Goal: Transaction & Acquisition: Purchase product/service

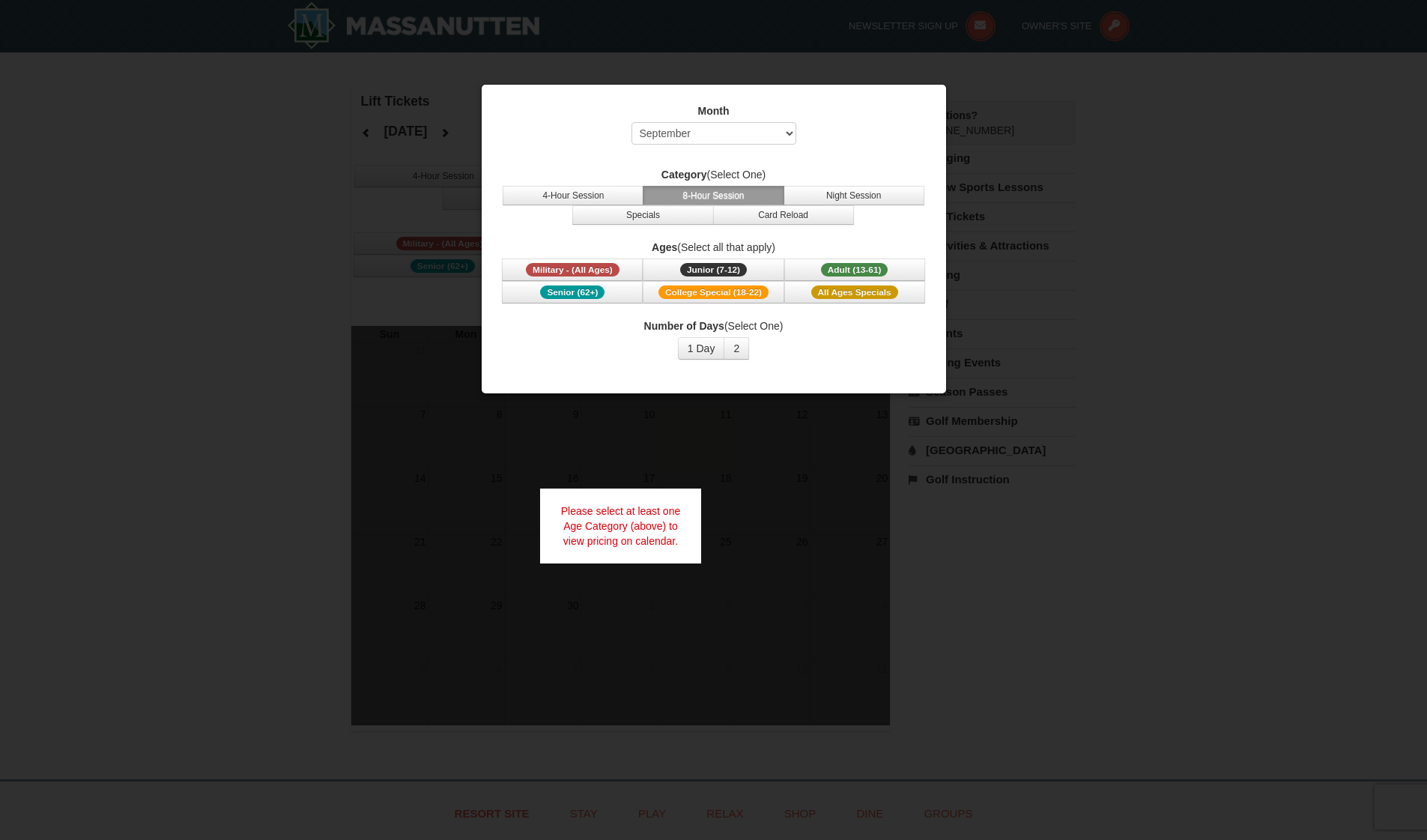
select select "9"
click at [734, 413] on div at bounding box center [713, 420] width 1427 height 840
click at [624, 192] on button "4-Hour Session" at bounding box center [573, 195] width 140 height 19
click at [849, 267] on span "Adult (13-61)" at bounding box center [854, 270] width 68 height 13
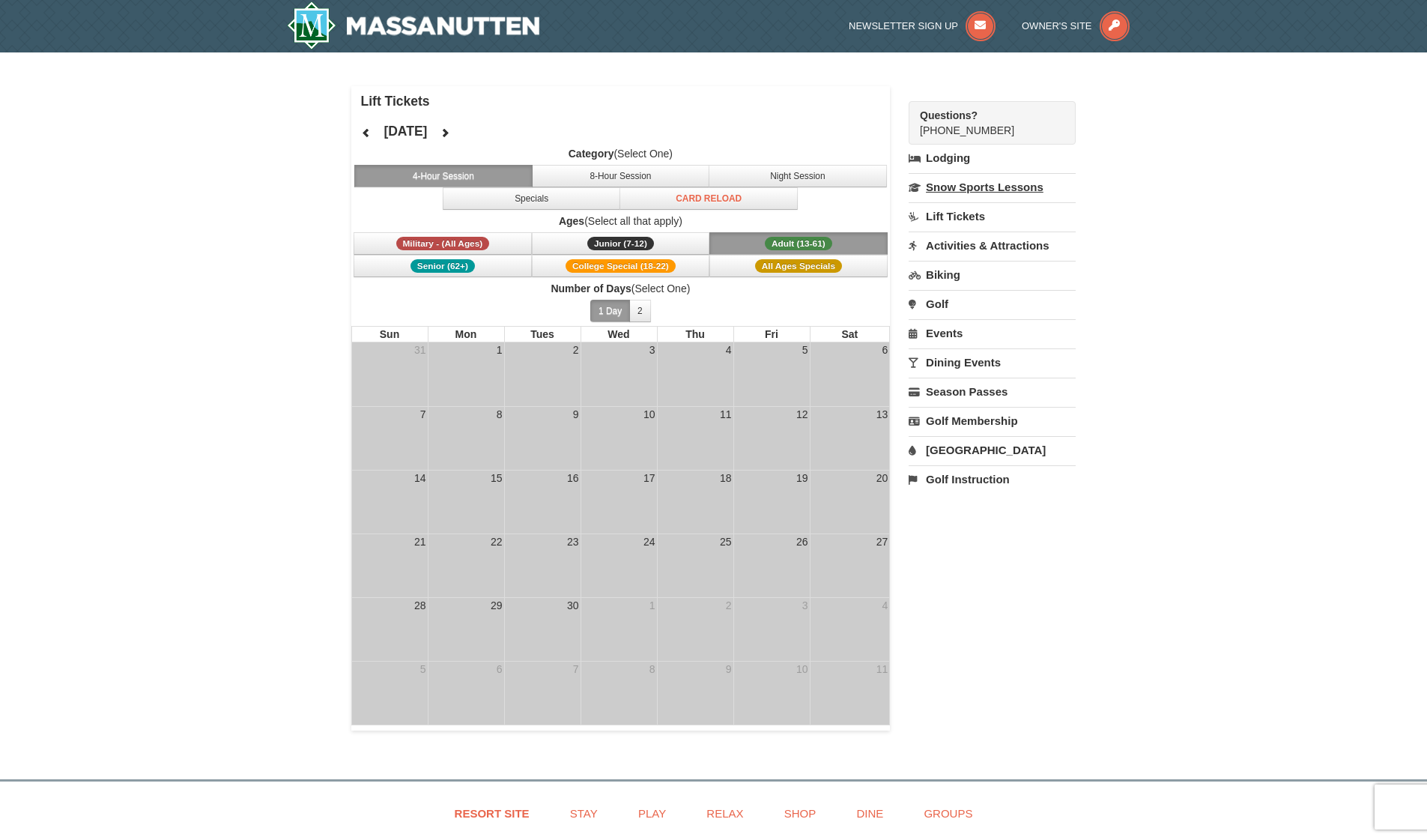
click at [956, 183] on link "Snow Sports Lessons" at bounding box center [992, 186] width 167 height 28
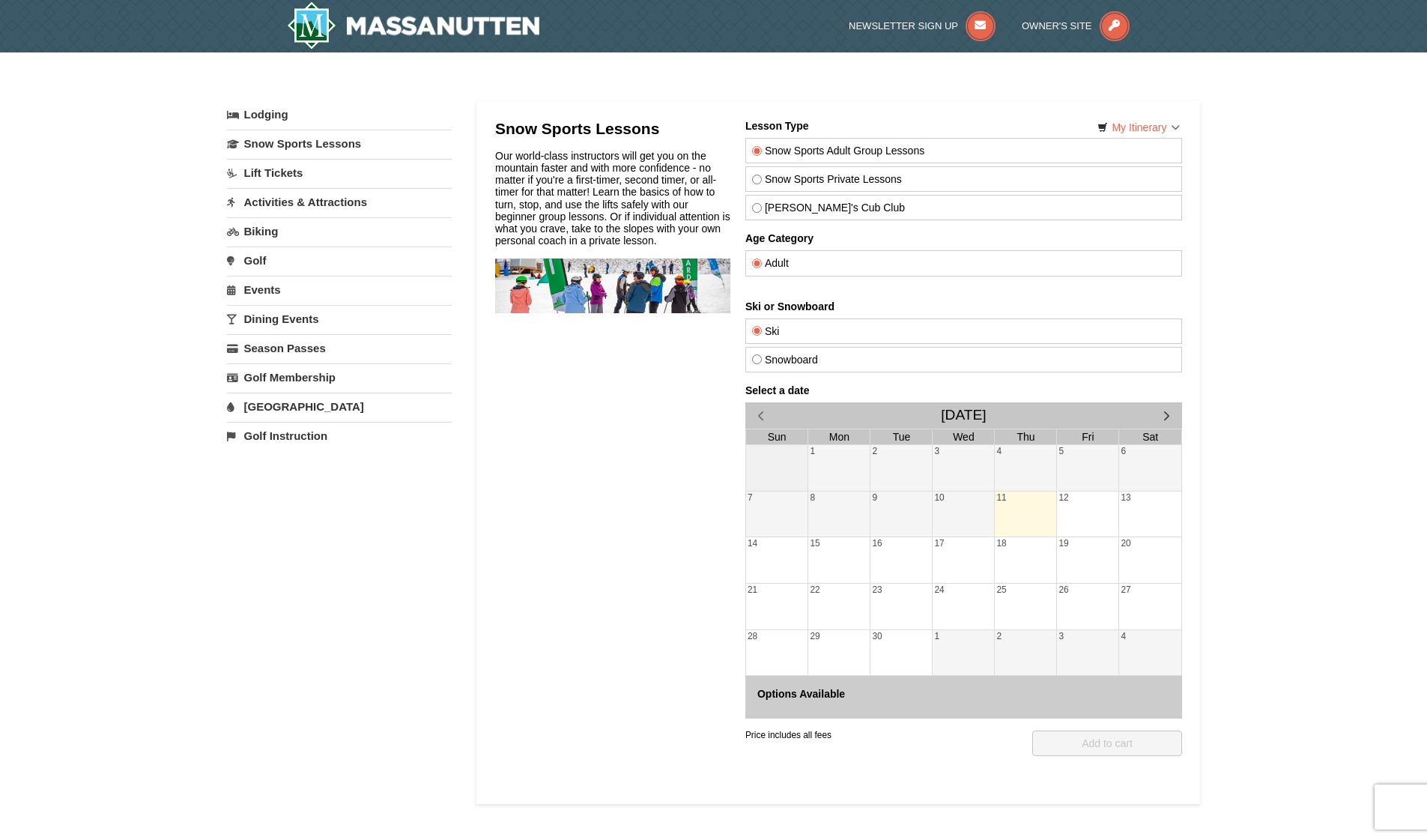
click at [766, 359] on label "Snowboard" at bounding box center [963, 359] width 423 height 12
click at [761, 359] on input "Snowboard" at bounding box center [757, 359] width 10 height 10
radio input "true"
click at [1162, 410] on span "button" at bounding box center [1165, 415] width 16 height 16
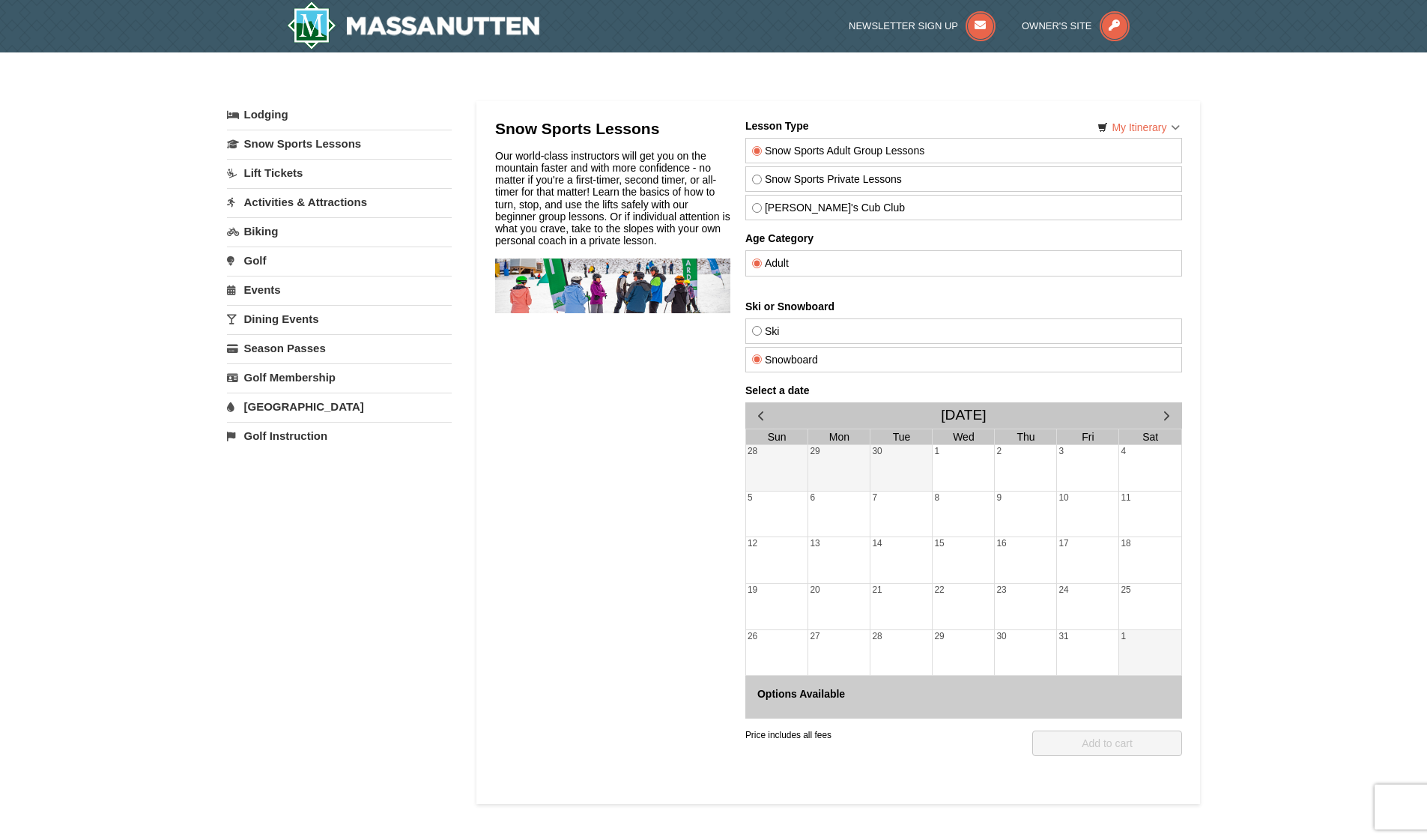
click at [1162, 410] on span "button" at bounding box center [1165, 415] width 16 height 16
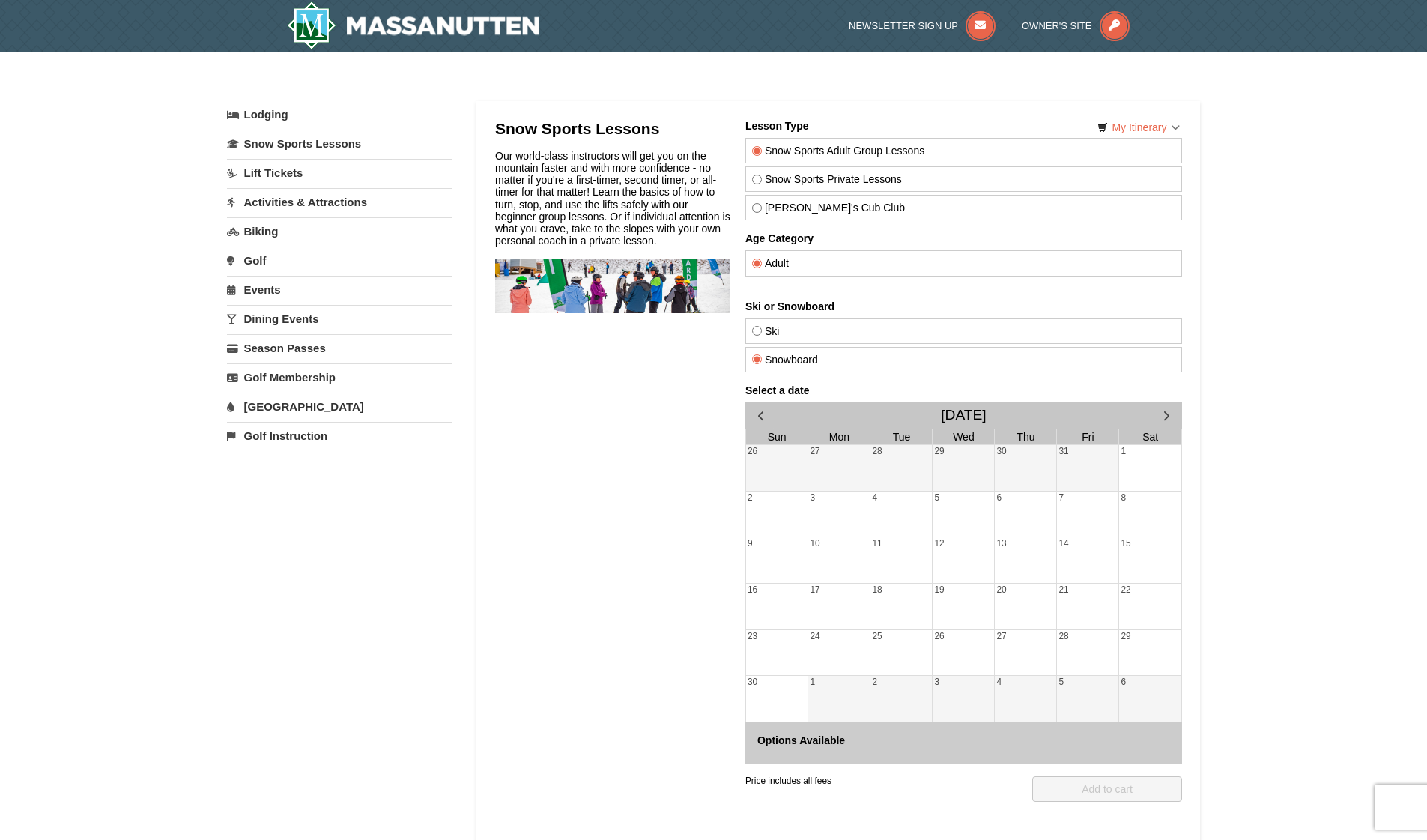
click at [1162, 410] on span "button" at bounding box center [1165, 415] width 16 height 16
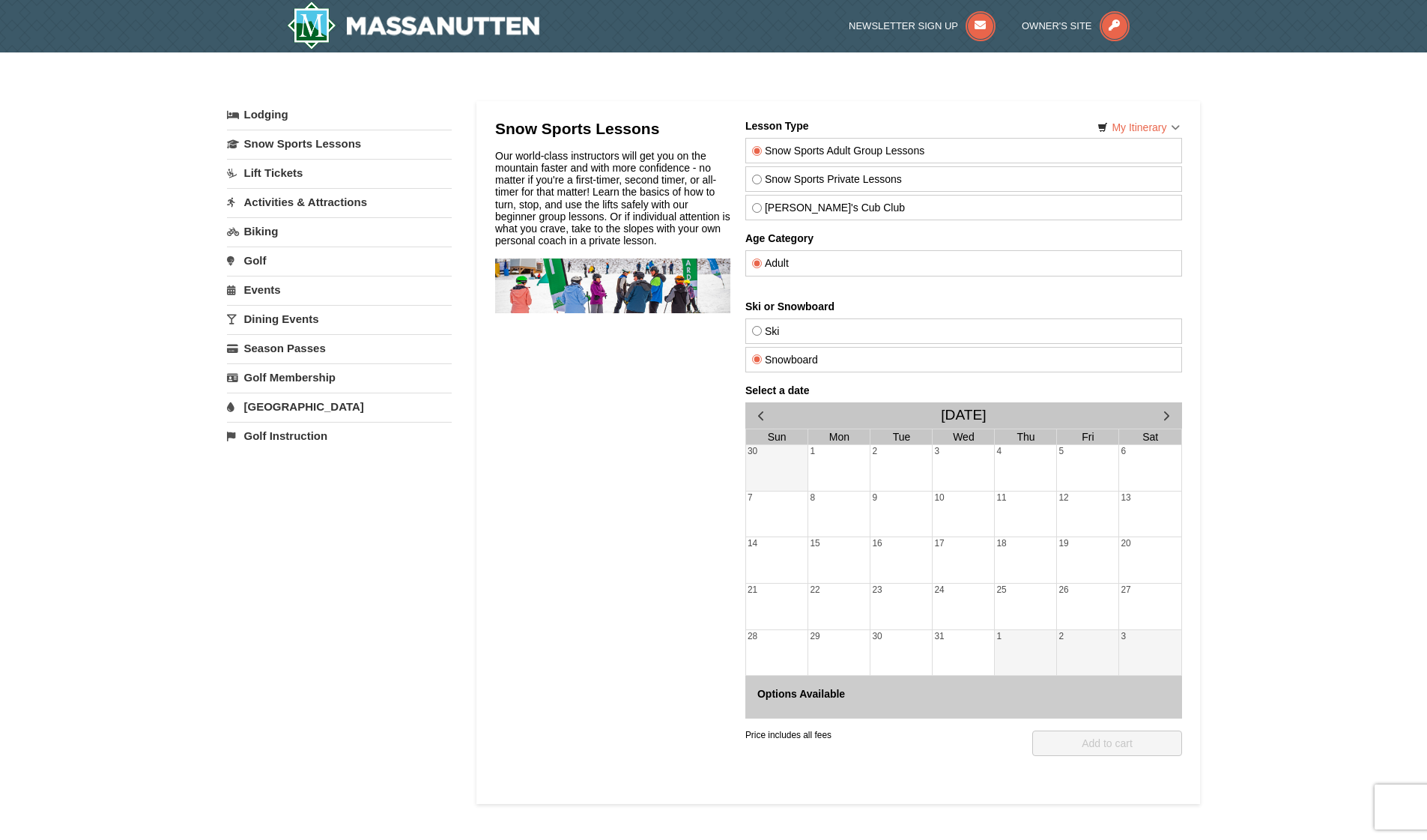
click at [1162, 410] on span "button" at bounding box center [1165, 415] width 16 height 16
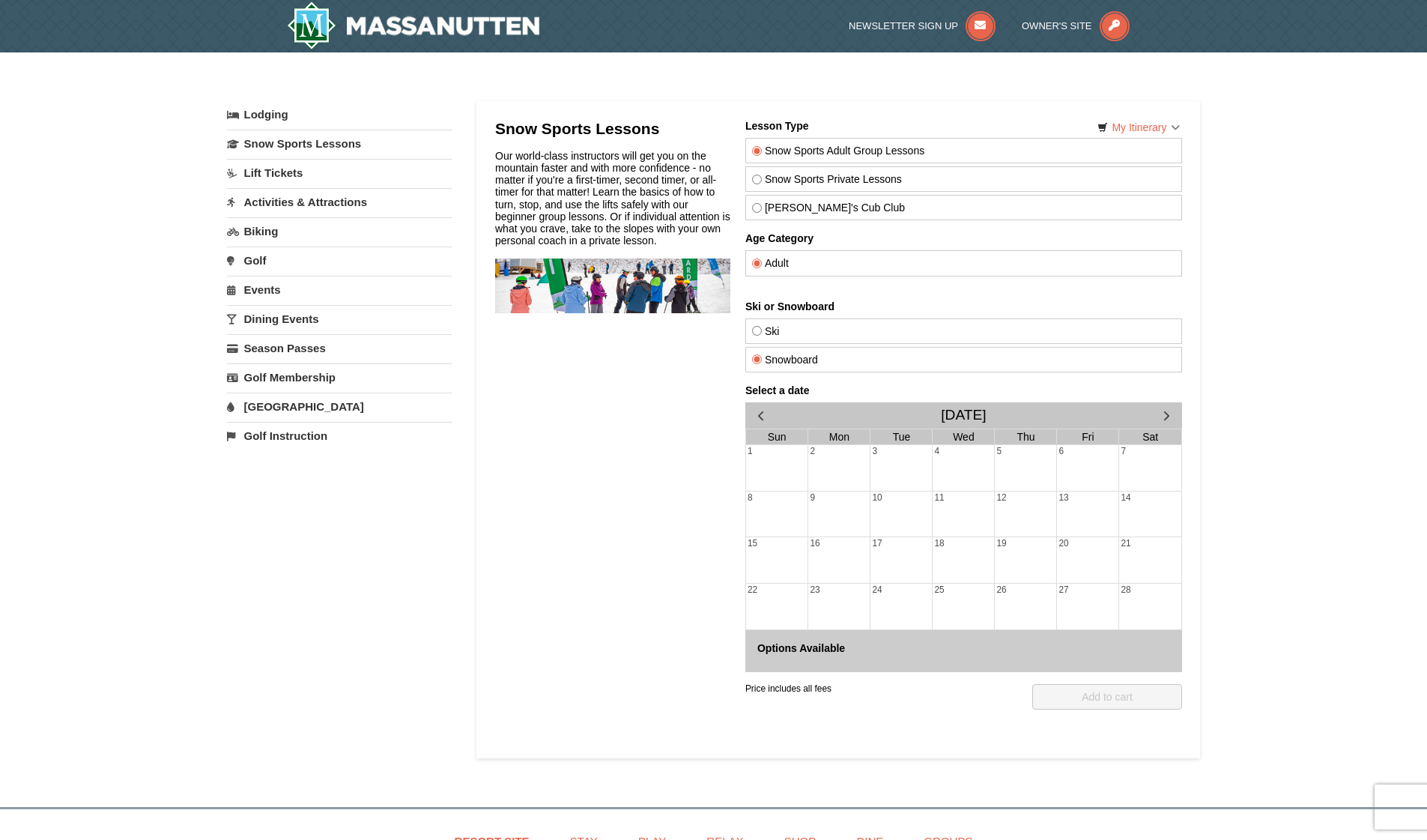
click at [1052, 36] on li "Owner's Site" at bounding box center [1075, 26] width 108 height 30
click at [1063, 31] on span "Owner's Site" at bounding box center [1057, 25] width 70 height 11
click at [1106, 91] on div "Categories My Itinerary Questions? 1-540-289-9441" at bounding box center [714, 94] width 974 height 15
click at [985, 98] on div "Categories My Itinerary Questions? 1-540-289-9441" at bounding box center [714, 94] width 974 height 15
click at [288, 171] on link "Lift Tickets" at bounding box center [339, 172] width 225 height 28
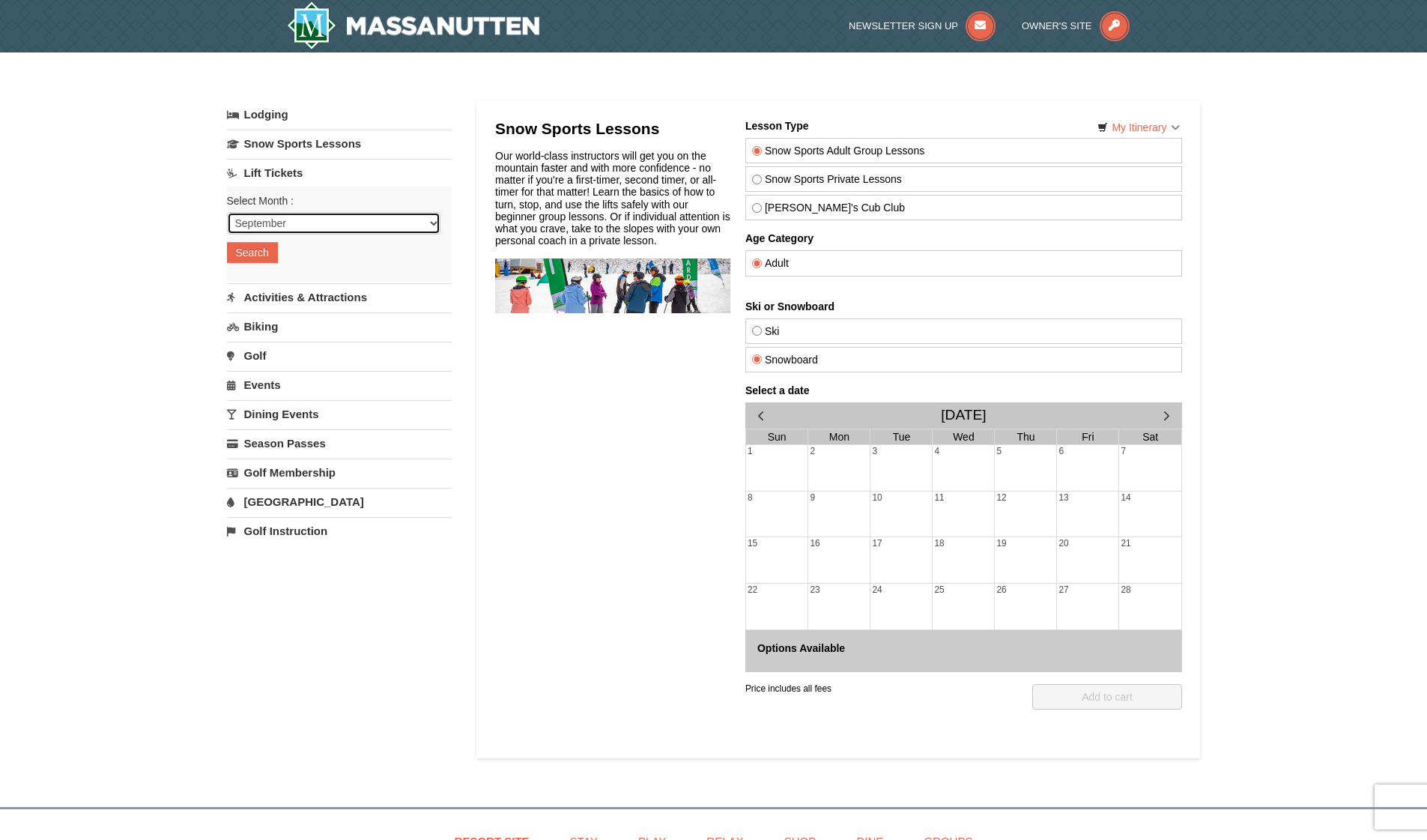
select select "12"
click at [254, 249] on button "Search" at bounding box center [252, 252] width 51 height 21
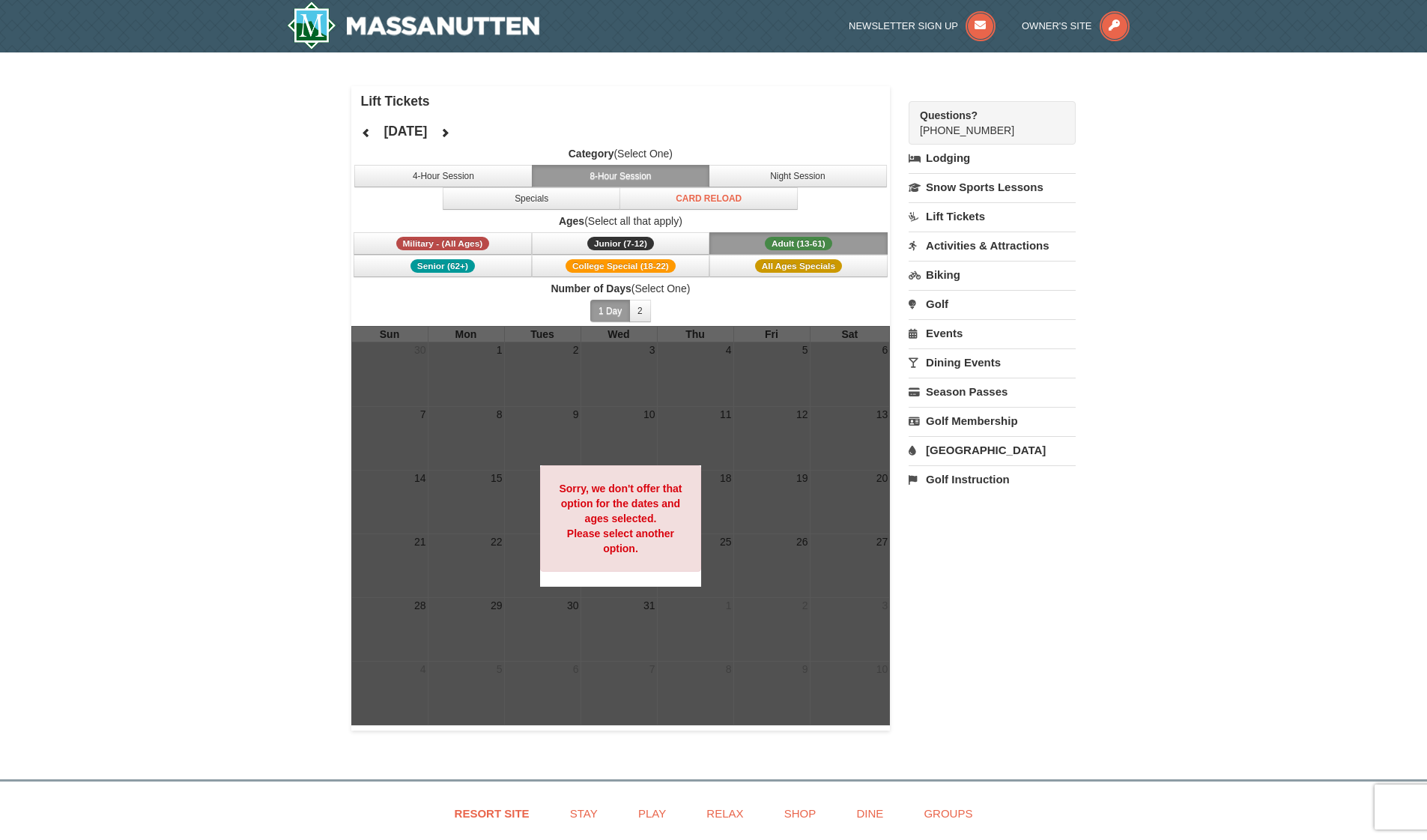
click at [272, 307] on div "× Lift Tickets December 2025 Category (Select One) 4-Hour Session 8-Hour Sessio…" at bounding box center [713, 408] width 1427 height 711
click at [478, 165] on button "4-Hour Session" at bounding box center [443, 176] width 178 height 23
click at [650, 313] on button "2" at bounding box center [640, 310] width 22 height 23
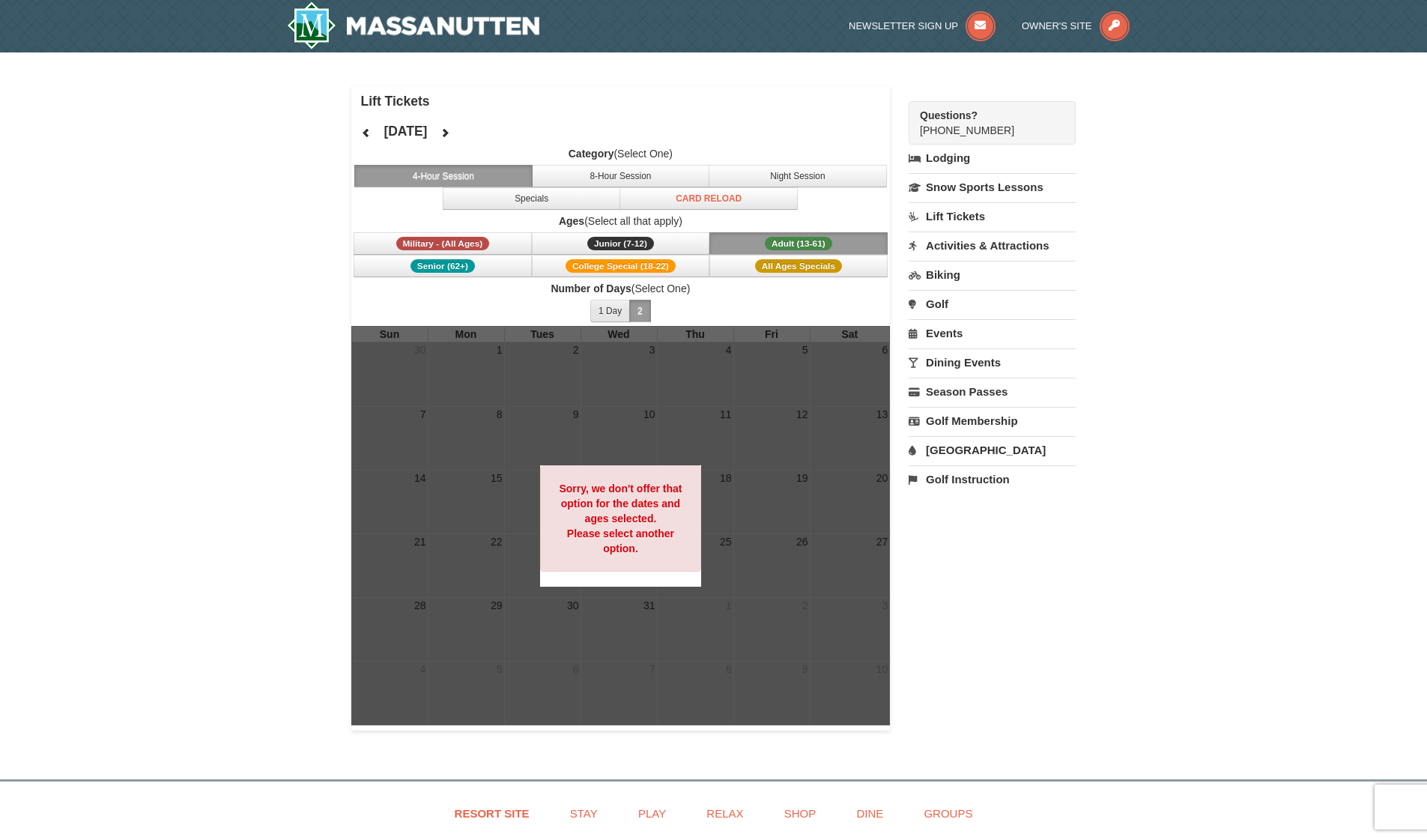
click at [599, 312] on button "1 Day" at bounding box center [609, 310] width 39 height 23
click at [658, 553] on div "Sorry, we don't offer that option for the dates and ages selected. Please selec…" at bounding box center [621, 517] width 162 height 106
click at [969, 595] on div "Lift Tickets December 2025 Category (Select One) 4-Hour Session 8-Hour Session …" at bounding box center [713, 408] width 725 height 644
click at [754, 168] on button "Night Session" at bounding box center [798, 176] width 178 height 23
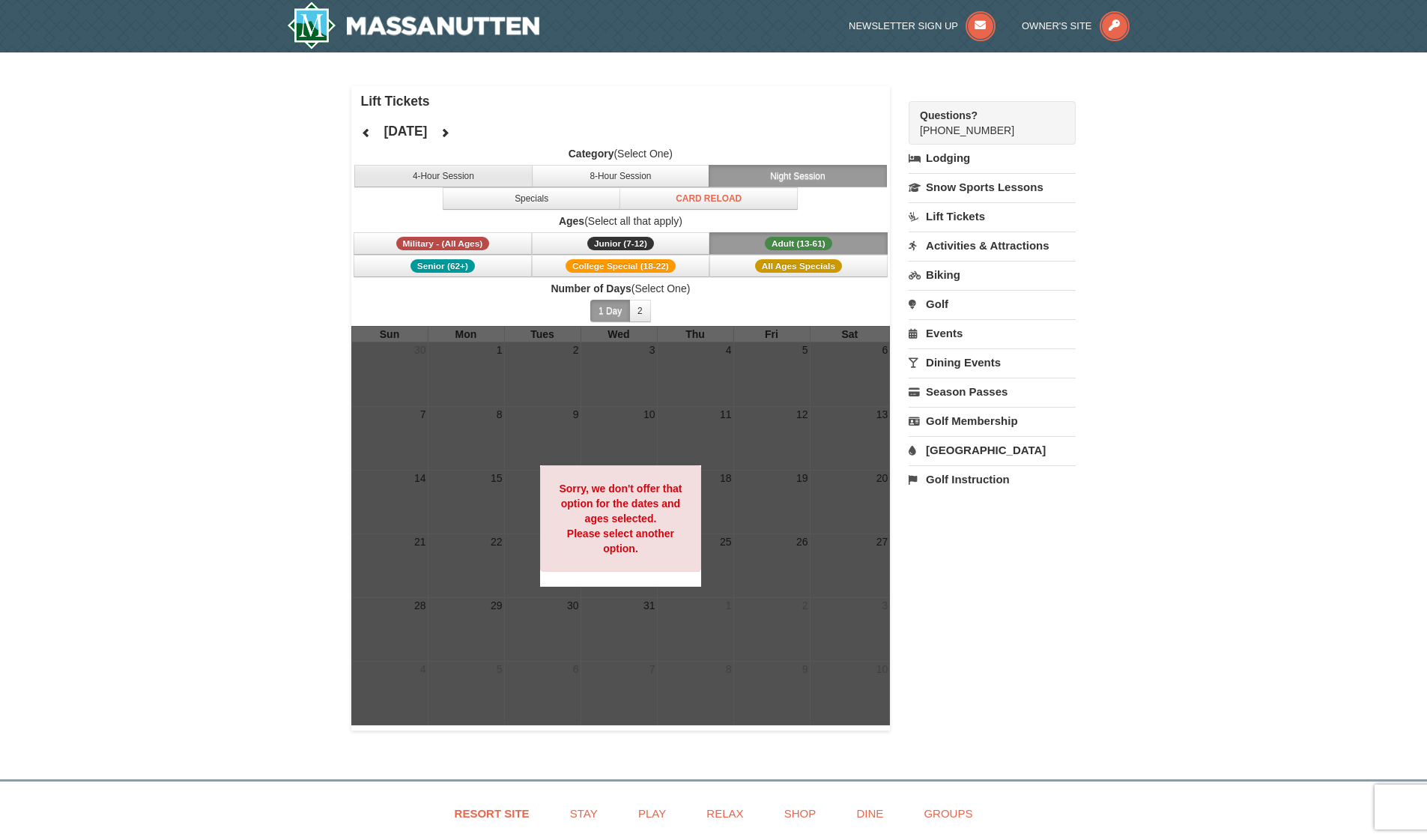
click at [512, 181] on button "4-Hour Session" at bounding box center [443, 176] width 178 height 23
click at [420, 102] on h4 "Lift Tickets" at bounding box center [626, 101] width 530 height 15
click at [414, 106] on h4 "Lift Tickets" at bounding box center [626, 101] width 530 height 15
click at [952, 226] on link "Lift Tickets" at bounding box center [992, 216] width 167 height 28
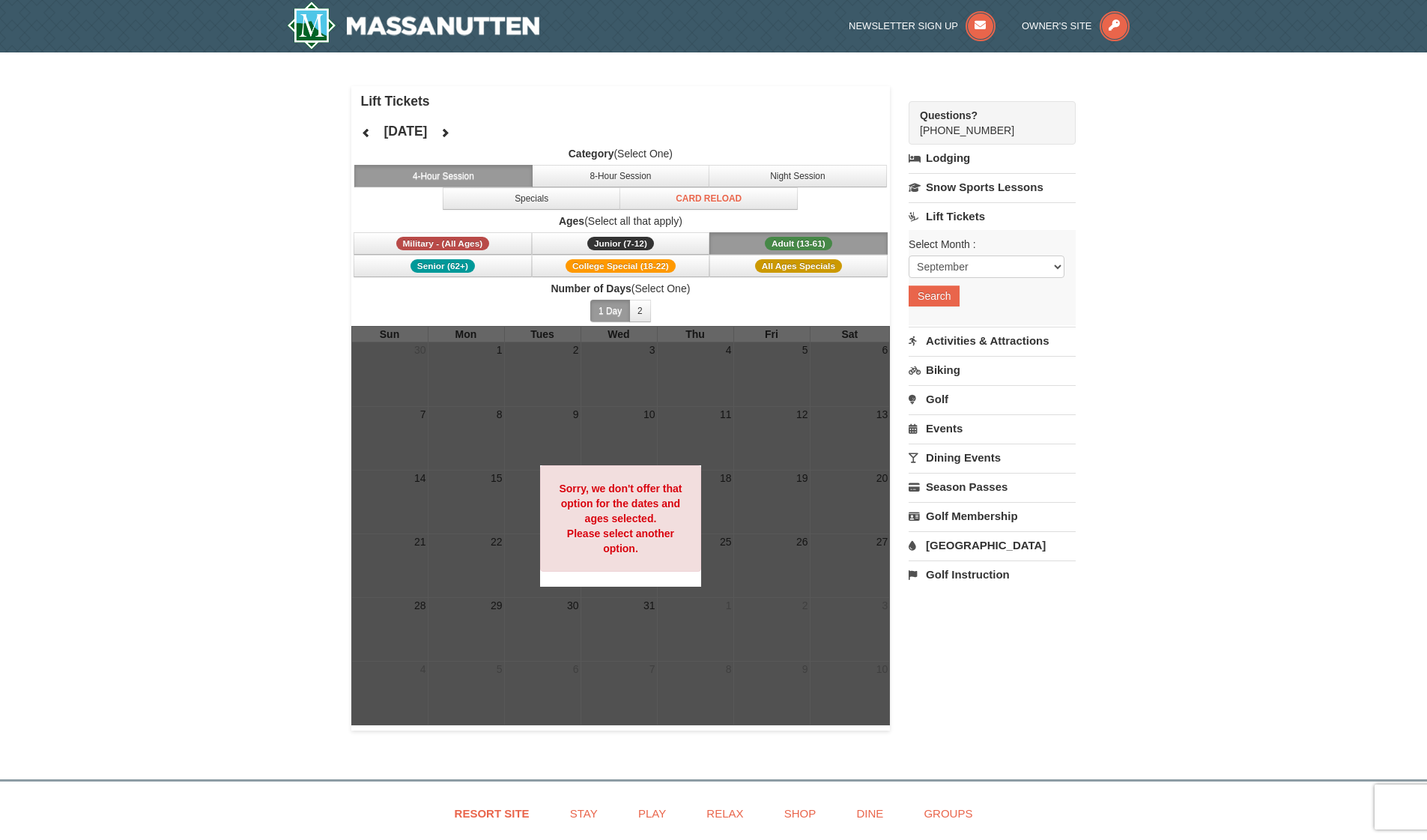
click at [952, 253] on div "Select Month : Please format dates MM/DD/YYYY September October November Decemb…" at bounding box center [992, 277] width 167 height 95
click at [952, 256] on select "September October November December January February March April May June July …" at bounding box center [986, 267] width 155 height 23
select select "12"
click at [937, 298] on button "Search" at bounding box center [934, 295] width 51 height 21
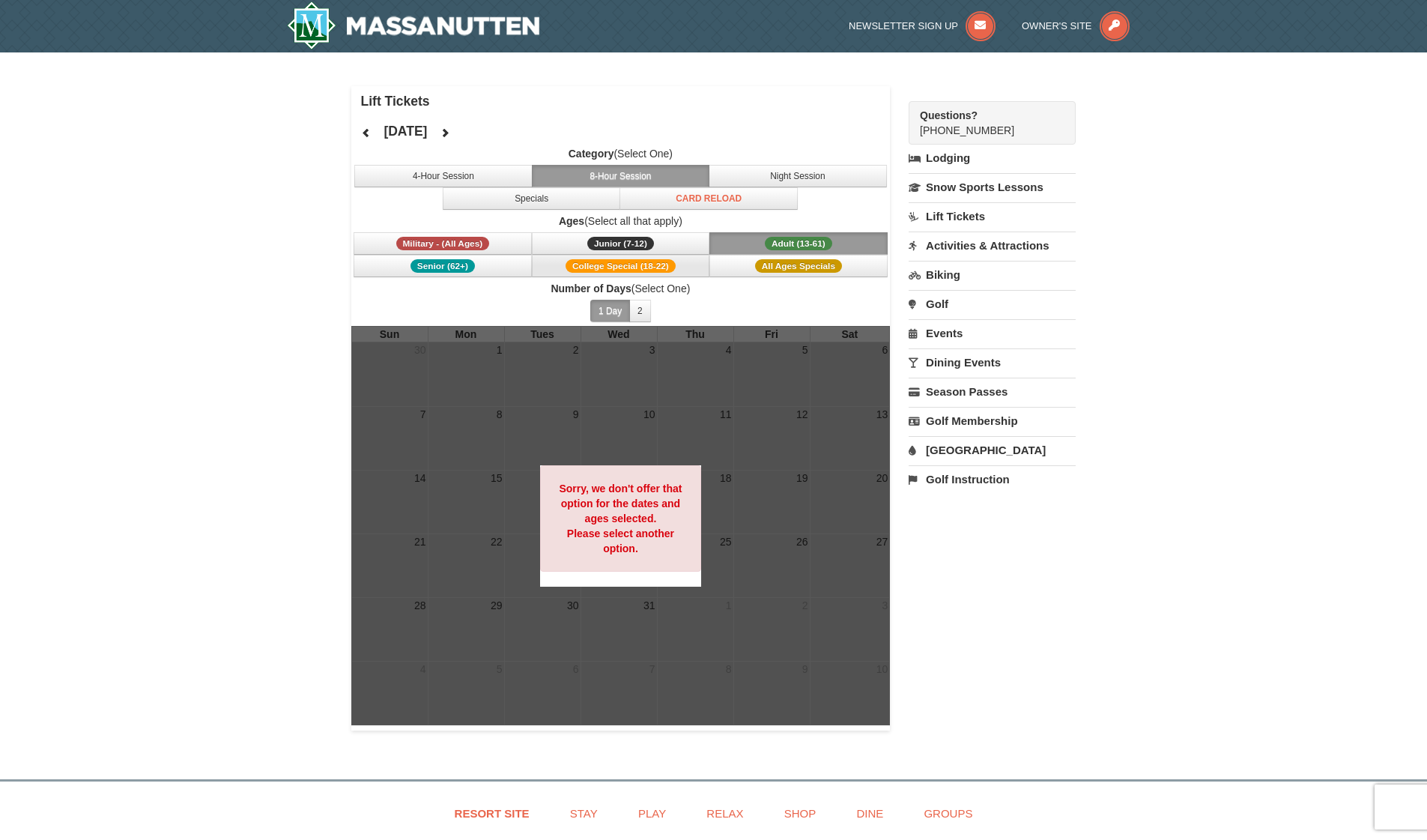
click at [651, 271] on span "College Special (18-22)" at bounding box center [621, 266] width 110 height 13
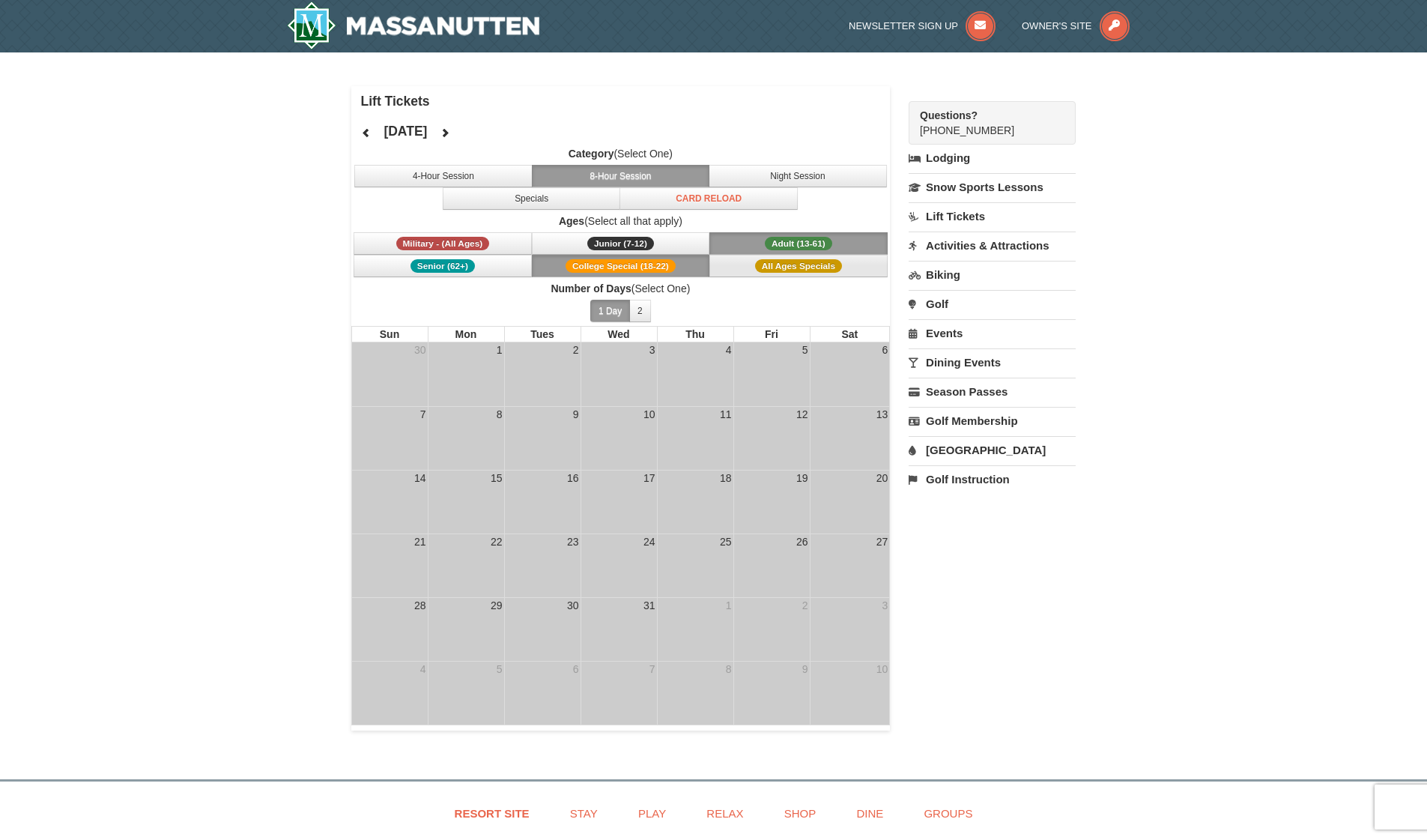
click at [775, 271] on span "All Ages Specials" at bounding box center [798, 266] width 87 height 13
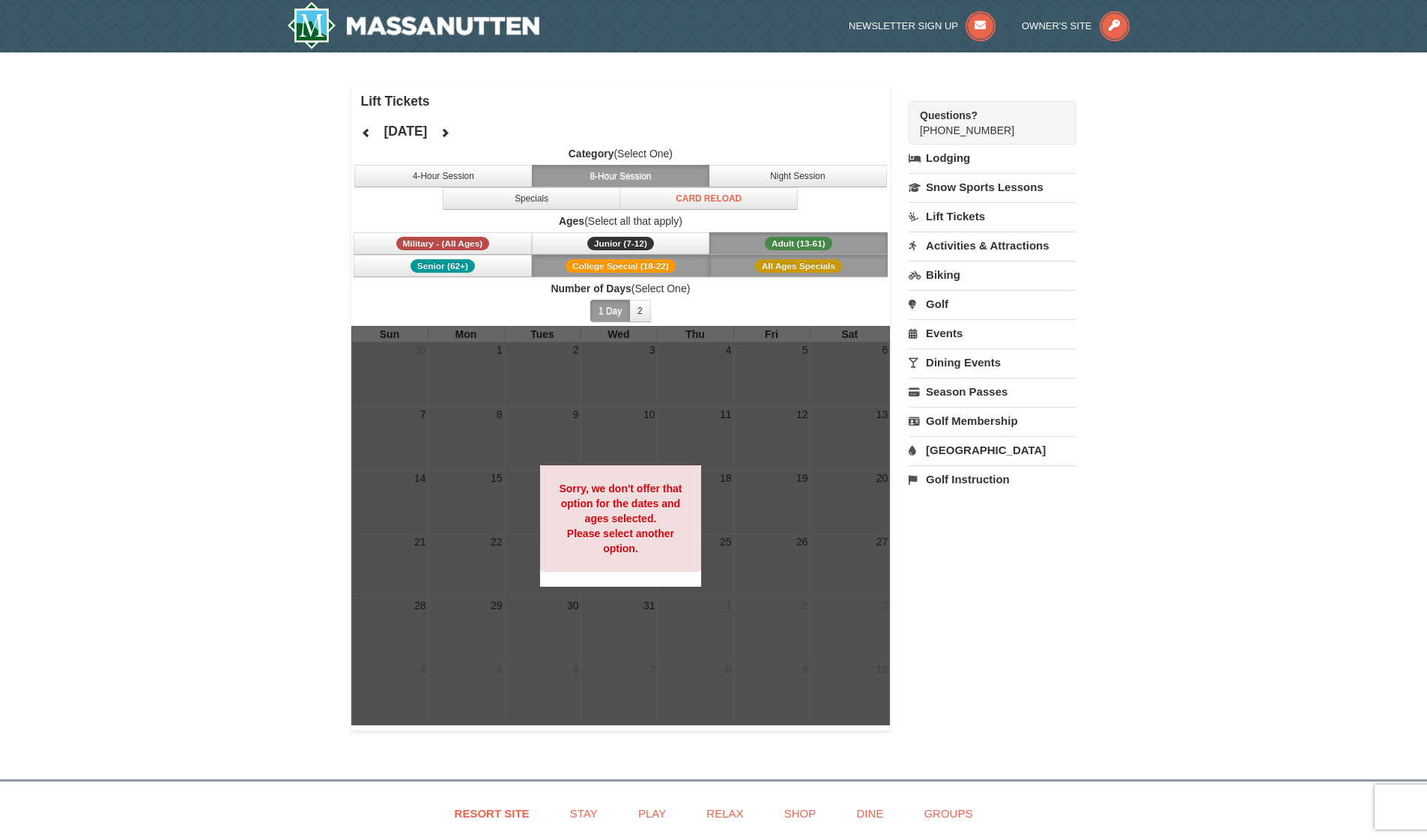
click at [639, 267] on span "College Special (18-22)" at bounding box center [621, 266] width 110 height 13
click at [815, 238] on span "Adult (13-61)" at bounding box center [798, 243] width 68 height 13
click at [818, 258] on button "All Ages Specials" at bounding box center [798, 266] width 178 height 23
click at [96, 257] on div "× Lift Tickets December 2025 Category (Select One) 4-Hour Session 8-Hour Sessio…" at bounding box center [713, 408] width 1427 height 711
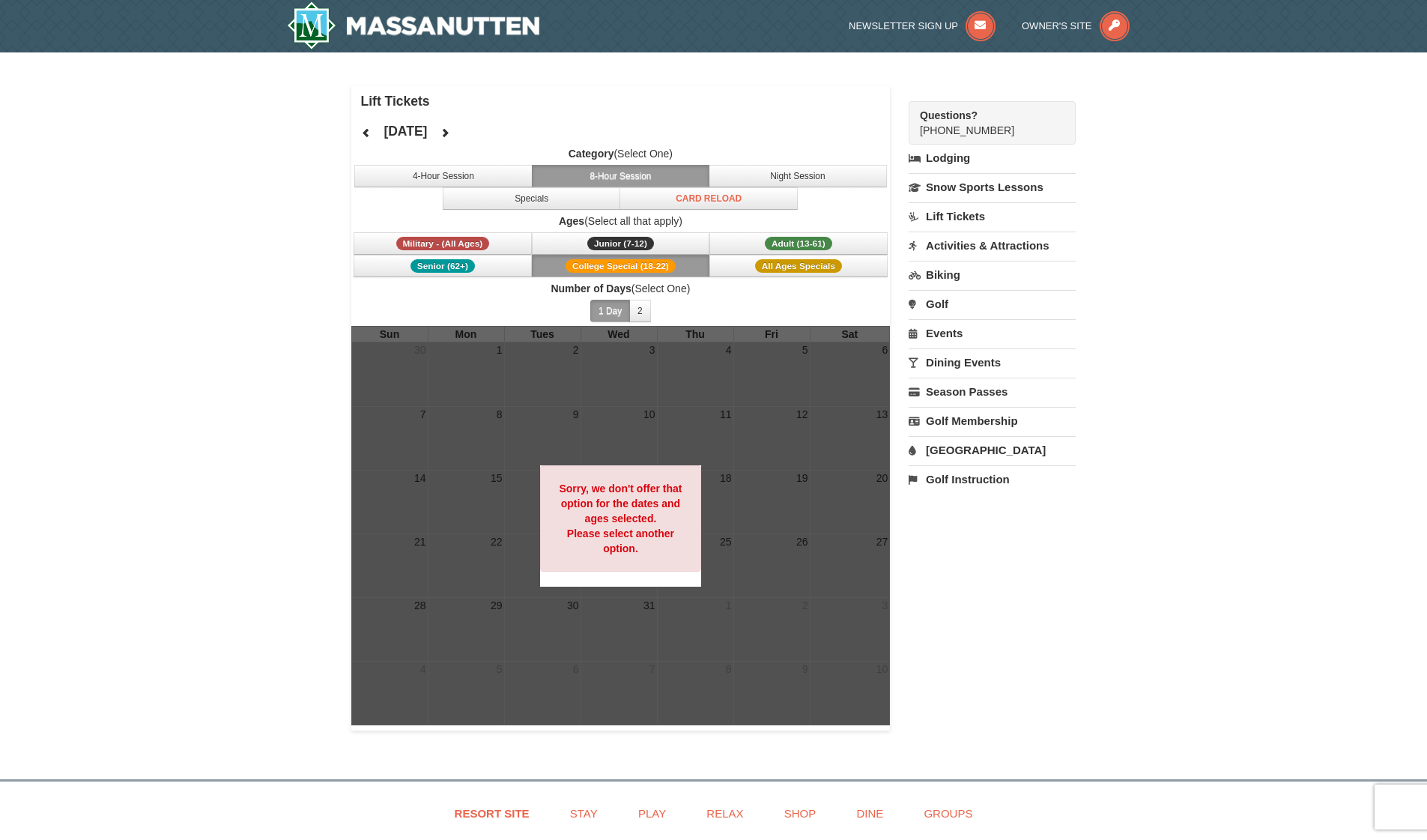
click at [606, 265] on span "College Special (18-22)" at bounding box center [621, 266] width 110 height 13
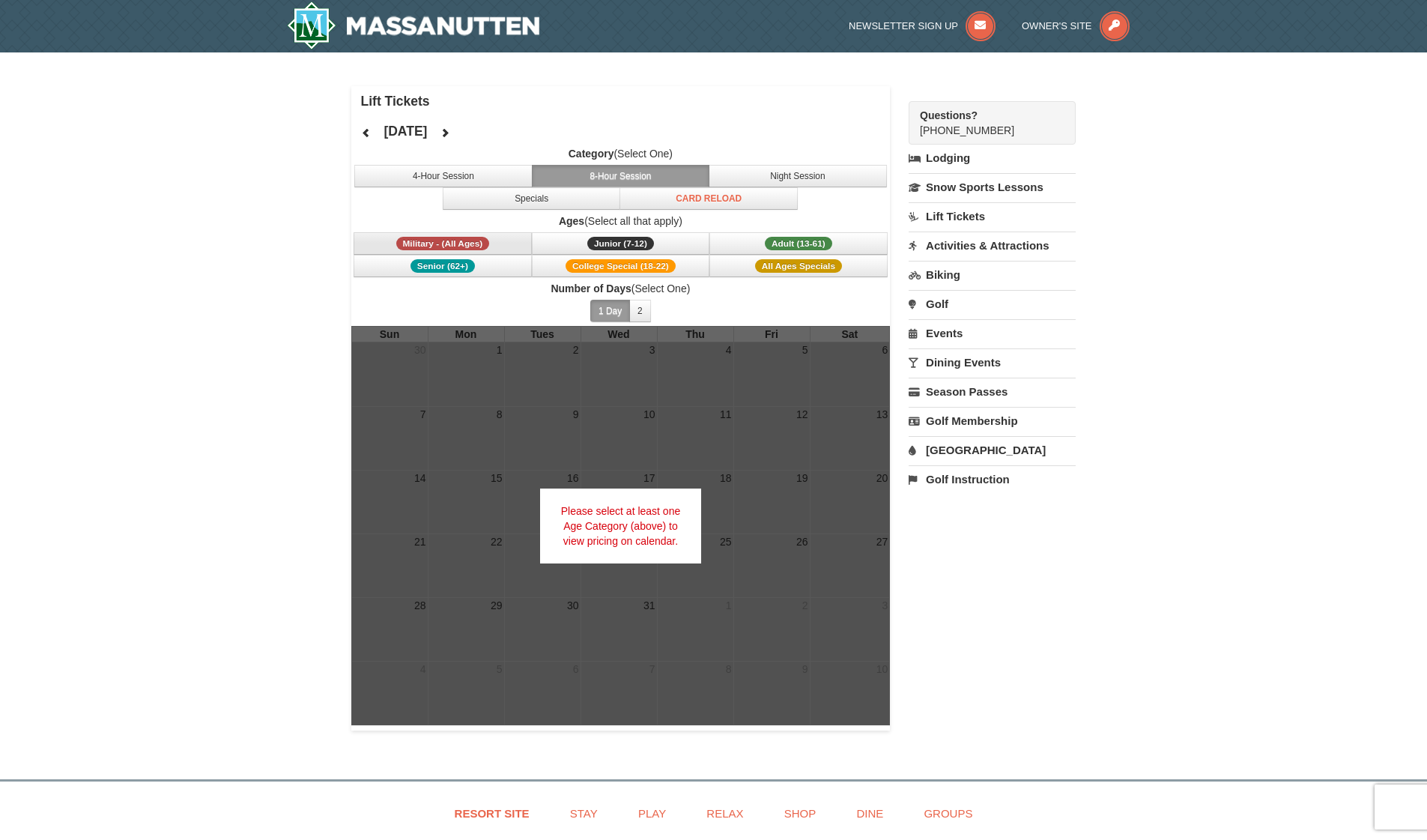
click at [458, 239] on span "Military - (All Ages)" at bounding box center [443, 243] width 94 height 13
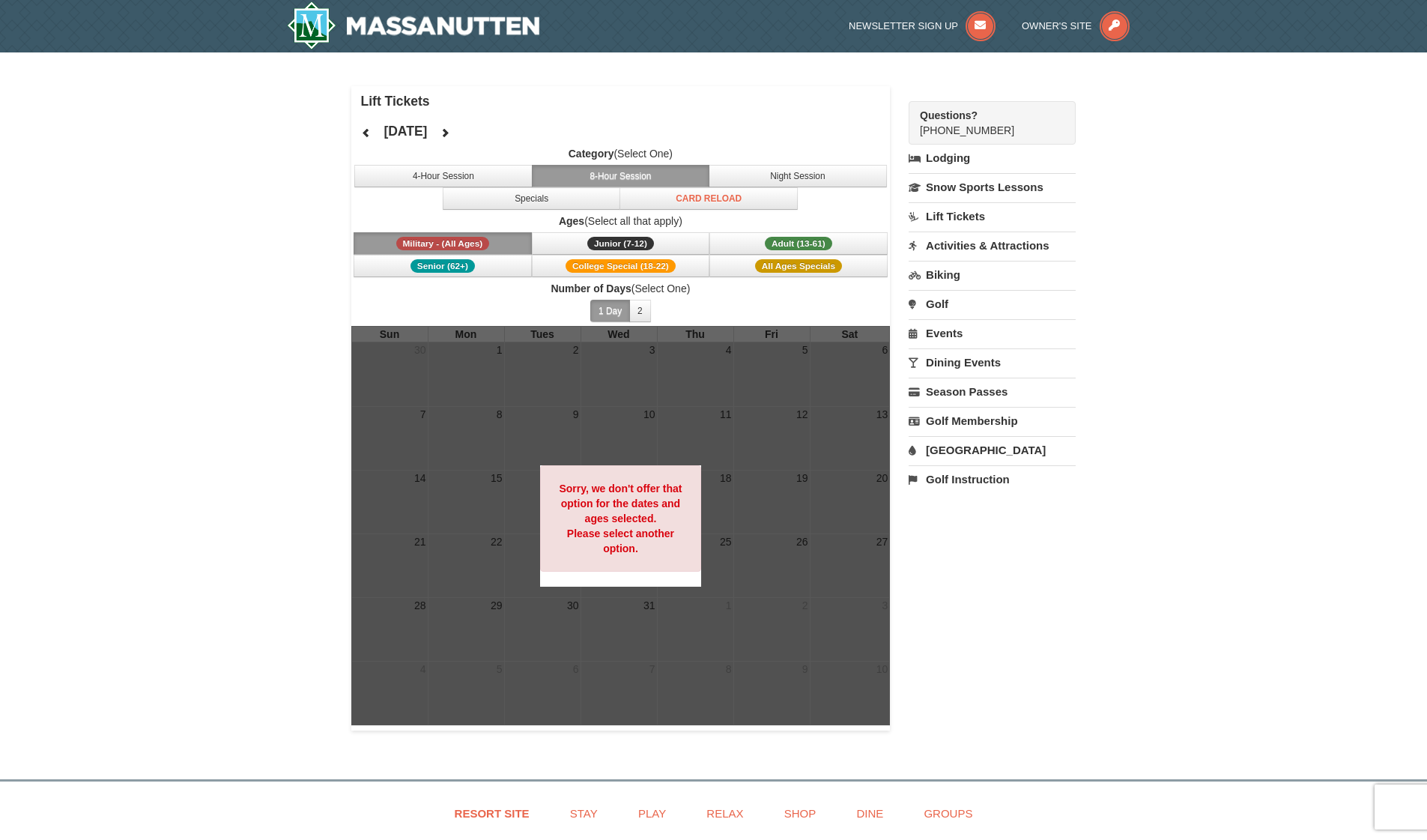
click at [458, 239] on span "Military - (All Ages)" at bounding box center [443, 243] width 94 height 13
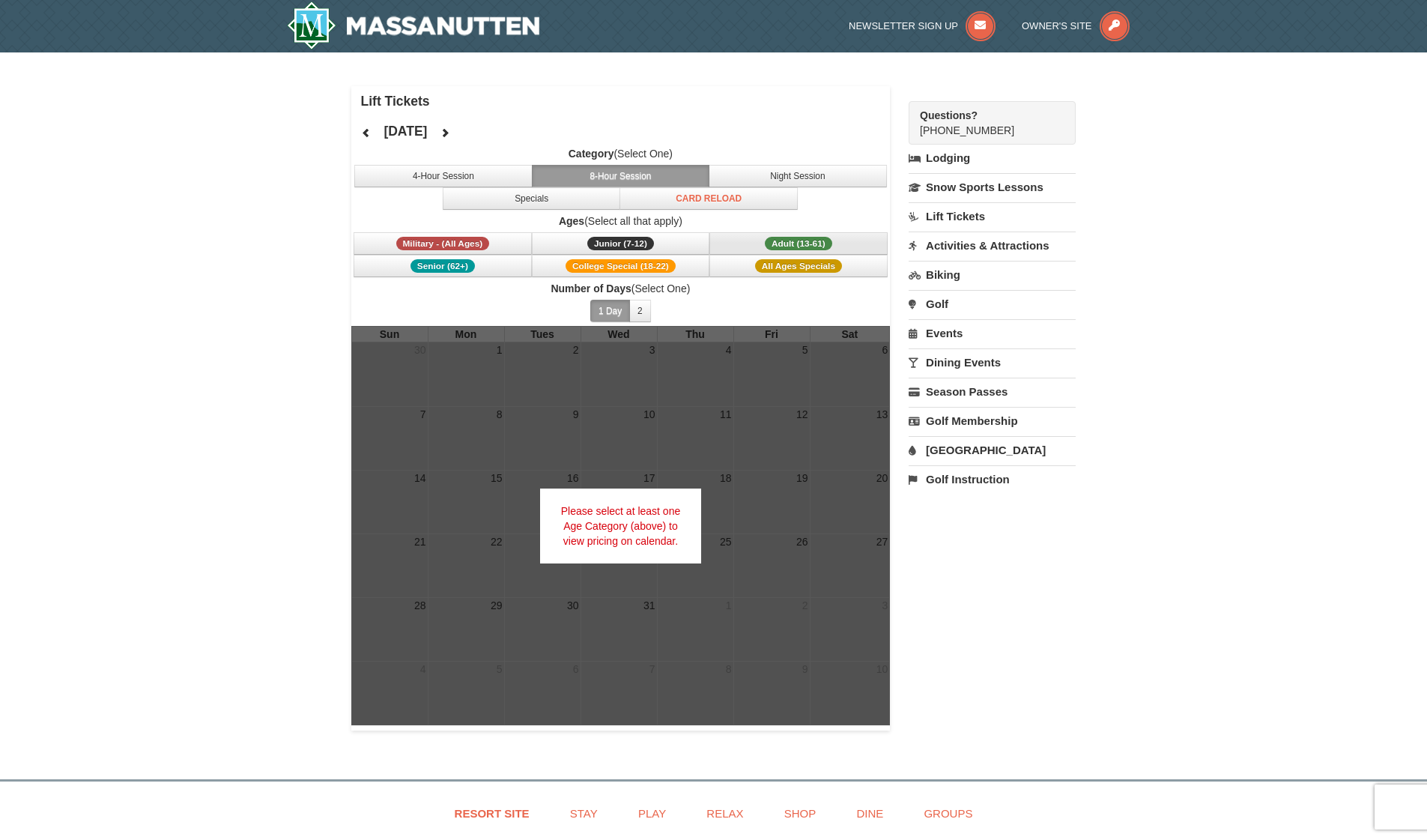
click at [782, 245] on span "Adult (13-61)" at bounding box center [798, 243] width 68 height 13
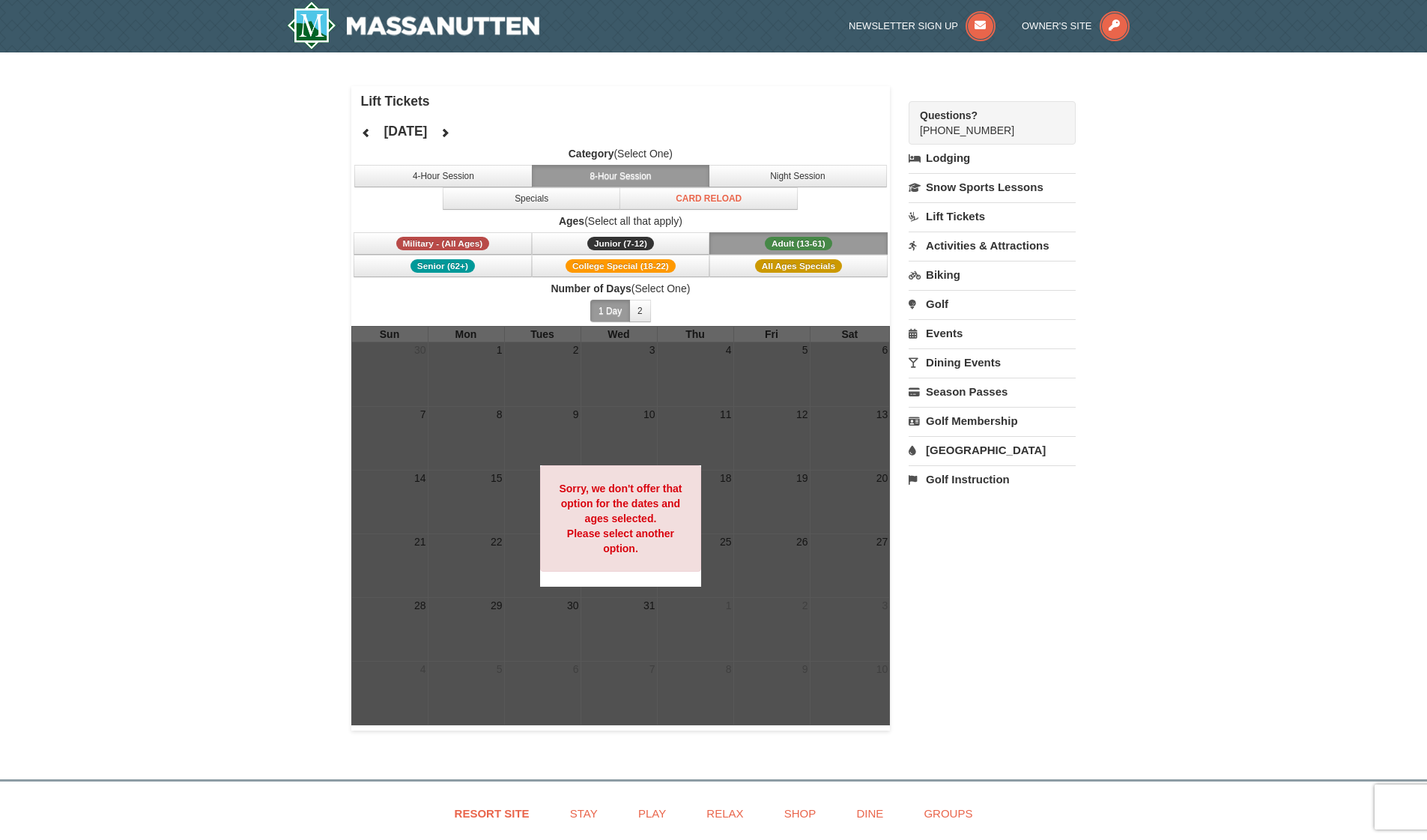
click at [782, 245] on span "Adult (13-61)" at bounding box center [798, 243] width 68 height 13
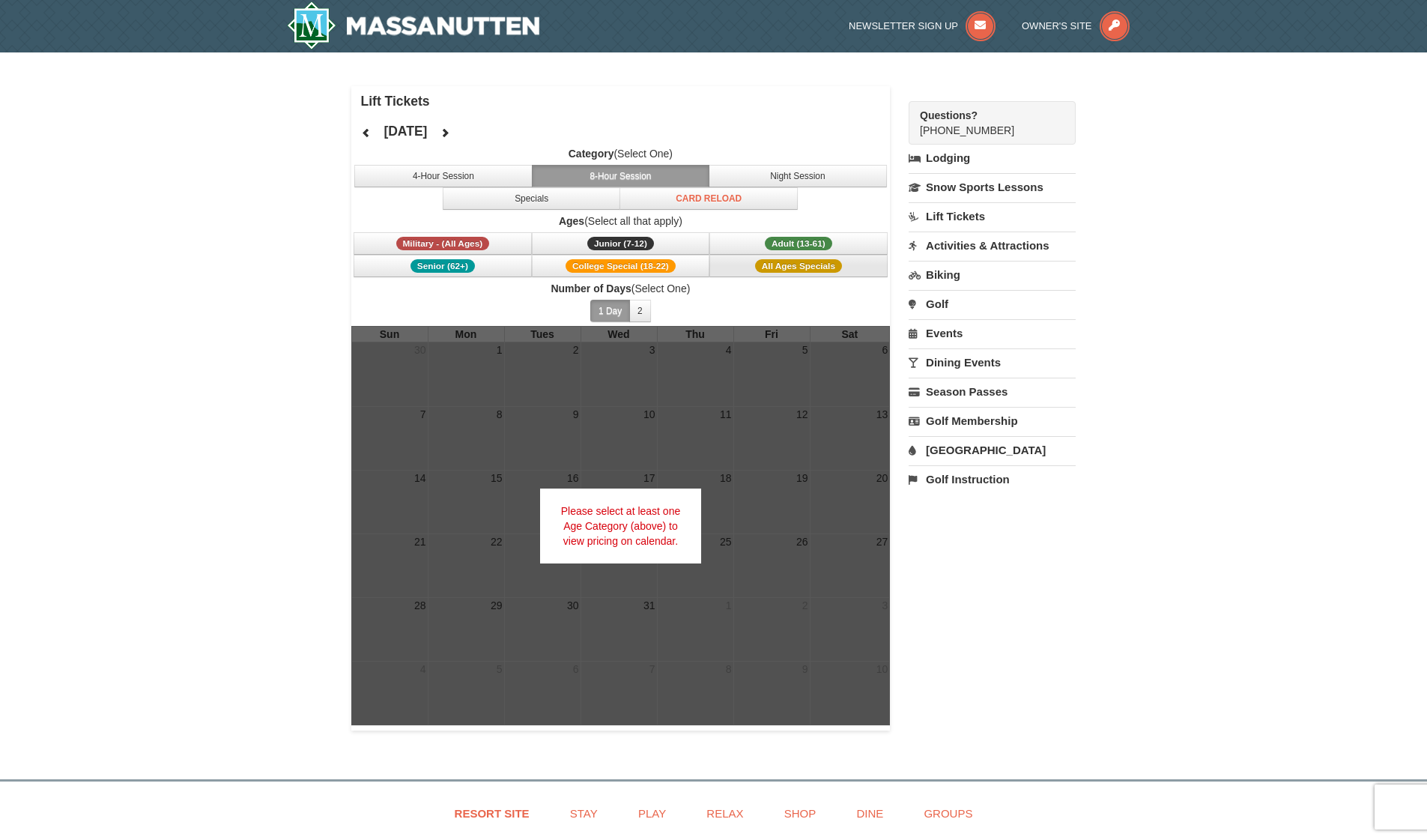
click at [784, 267] on span "All Ages Specials" at bounding box center [798, 266] width 87 height 13
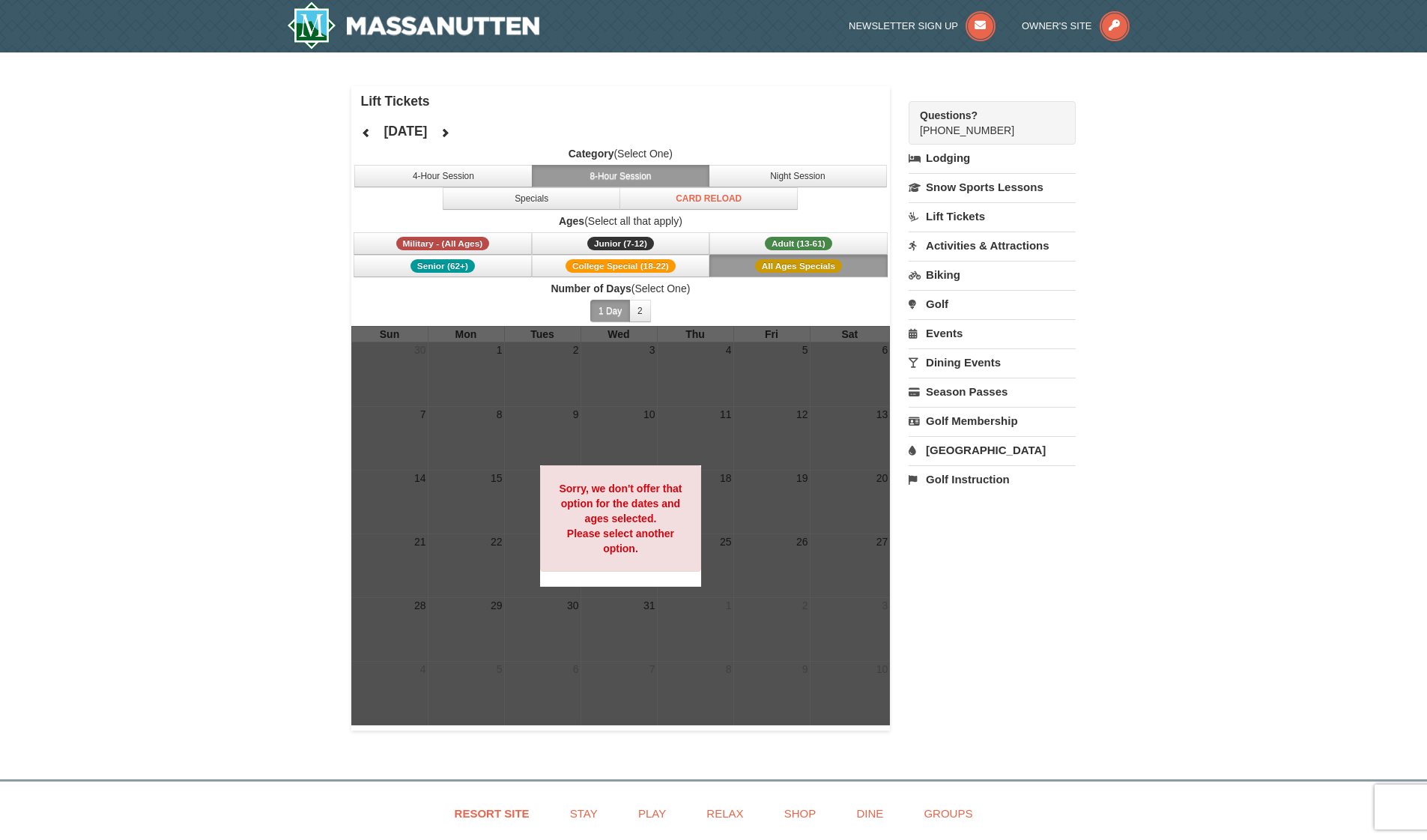
click at [784, 267] on span "All Ages Specials" at bounding box center [798, 266] width 87 height 13
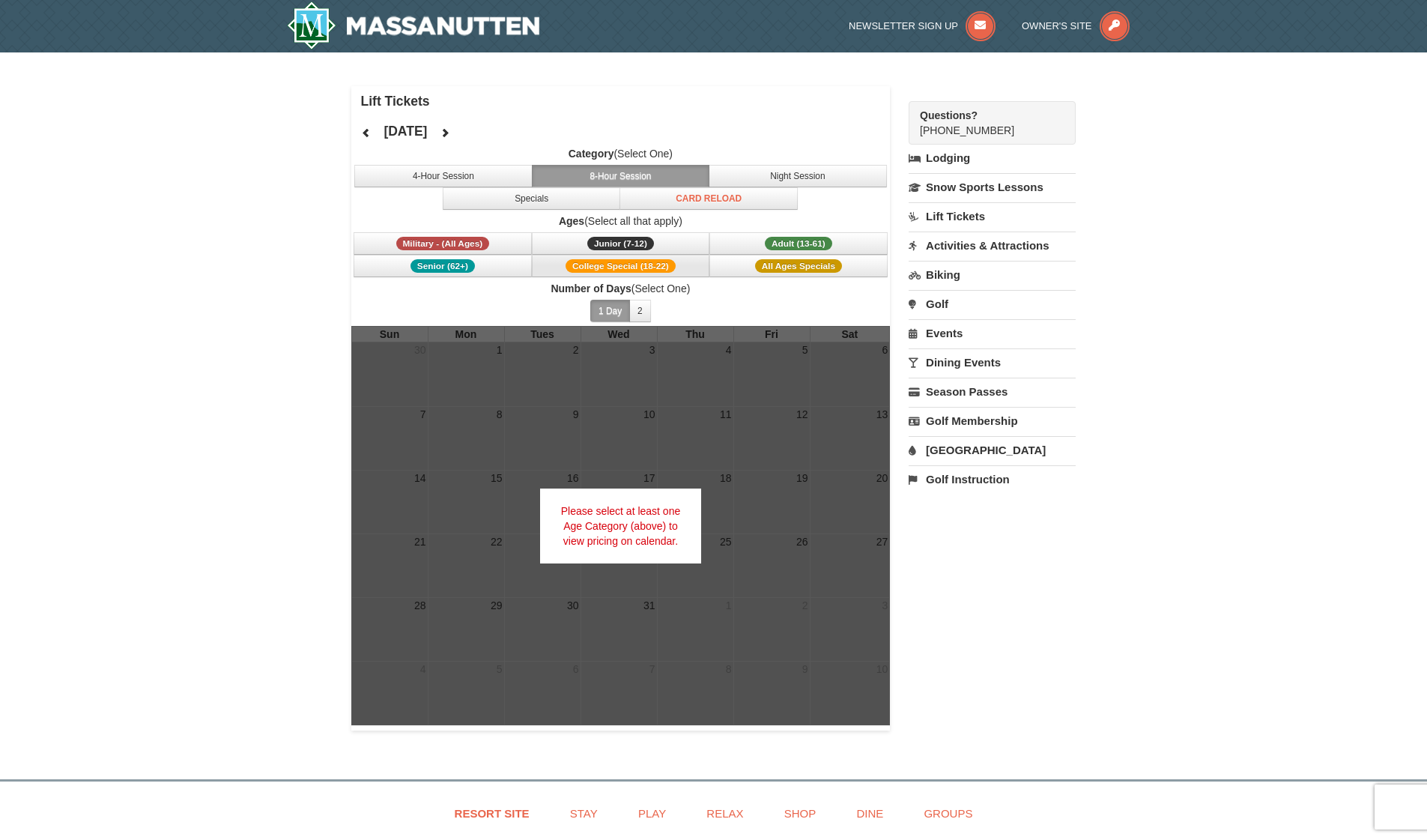
click at [629, 265] on span "College Special (18-22)" at bounding box center [621, 266] width 110 height 13
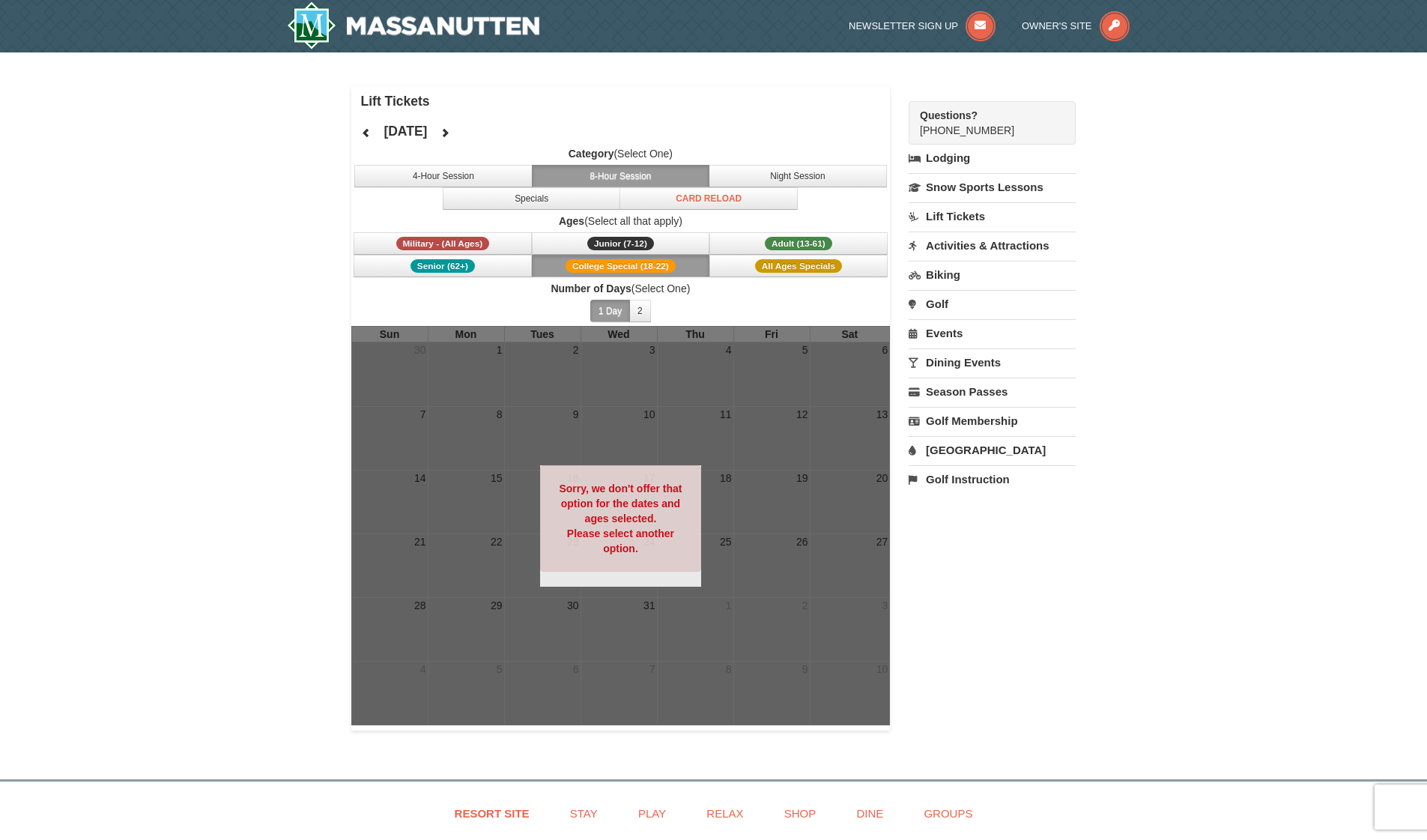
click at [629, 265] on span "College Special (18-22)" at bounding box center [621, 266] width 110 height 13
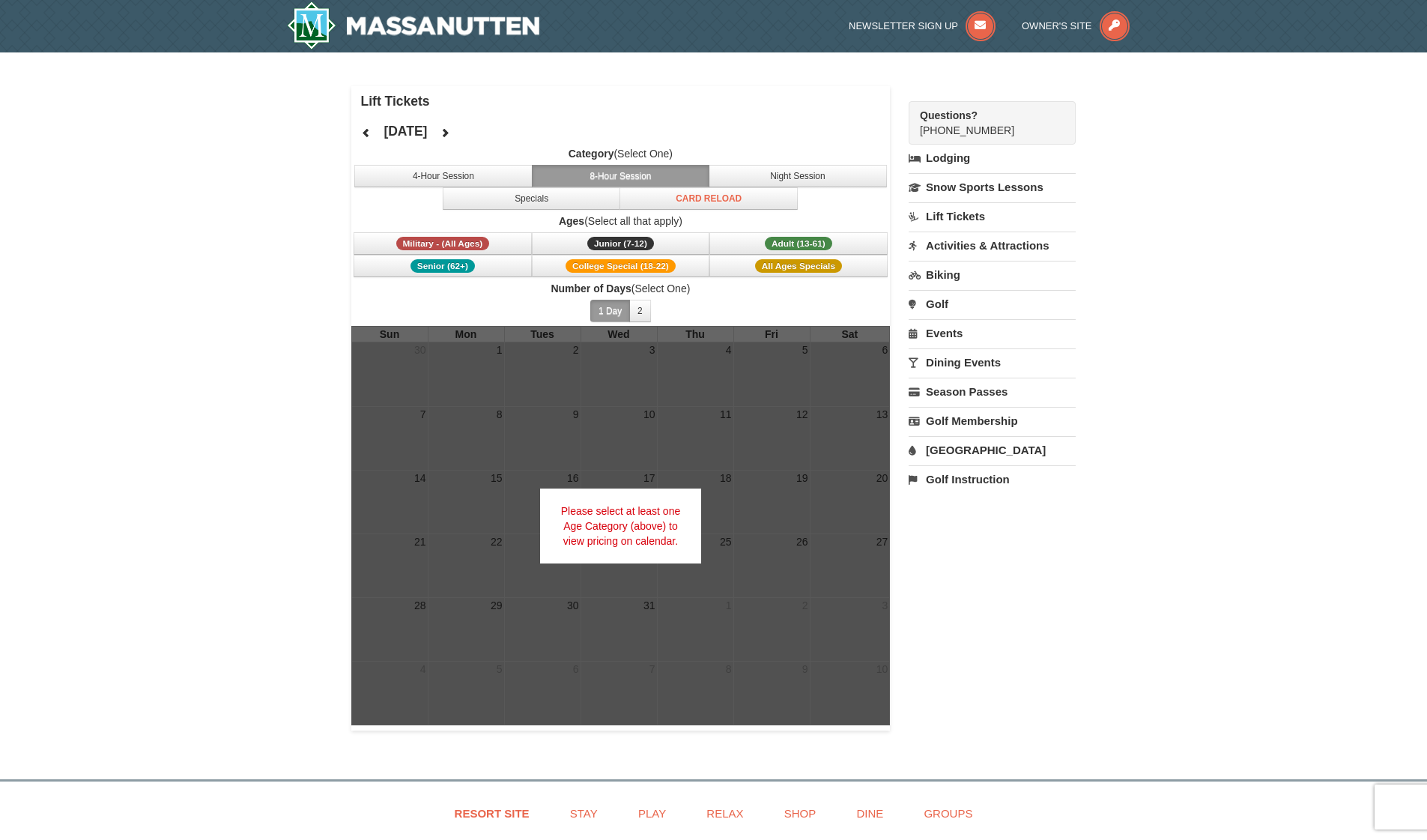
click at [233, 300] on div "× Lift Tickets December 2025 Category (Select One) 4-Hour Session 8-Hour Sessio…" at bounding box center [713, 408] width 1427 height 711
click at [624, 263] on span "College Special (18-22)" at bounding box center [621, 266] width 110 height 13
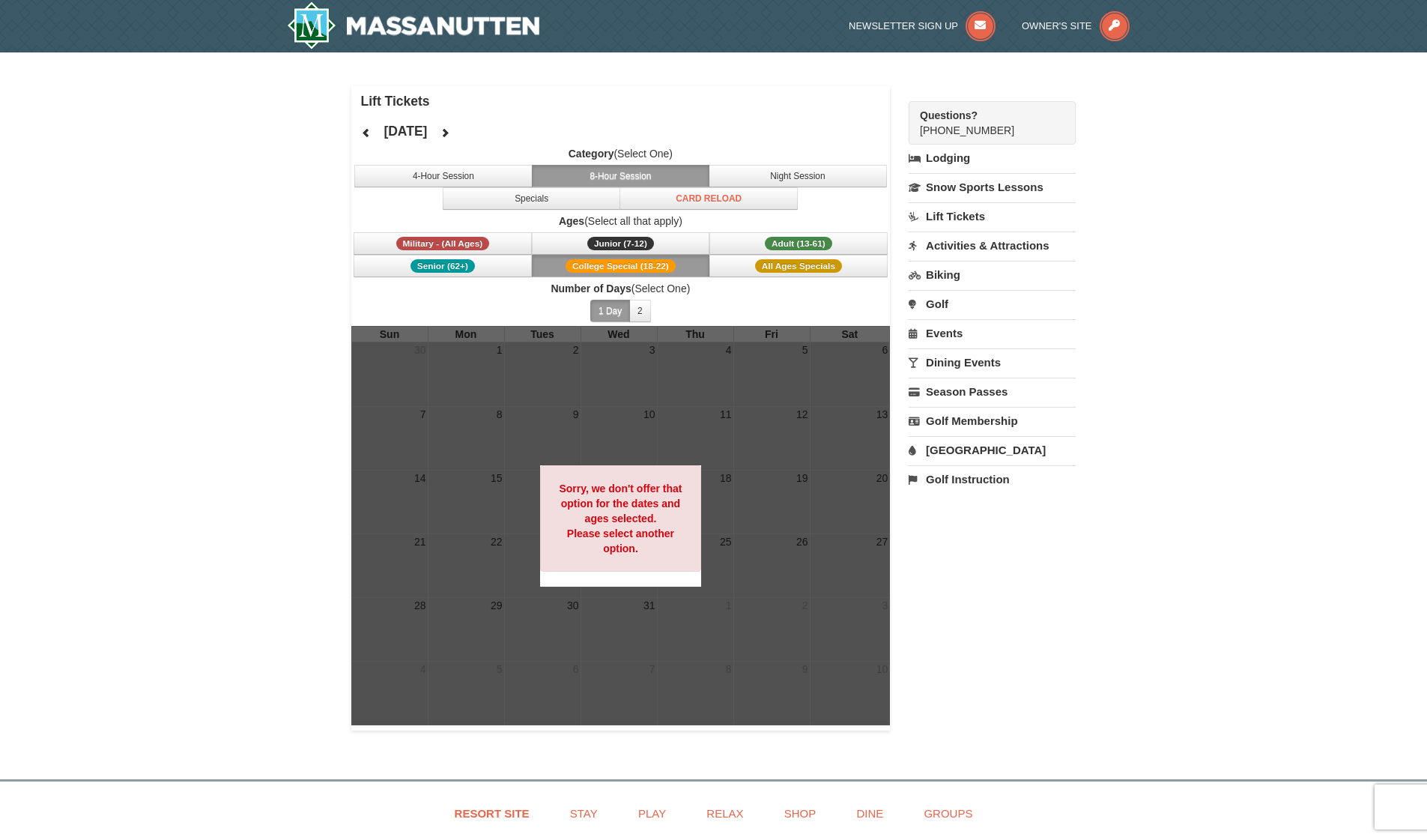
click at [586, 281] on label "Number of Days (Select One)" at bounding box center [620, 288] width 539 height 15
click at [581, 267] on span "College Special (18-22)" at bounding box center [621, 266] width 110 height 13
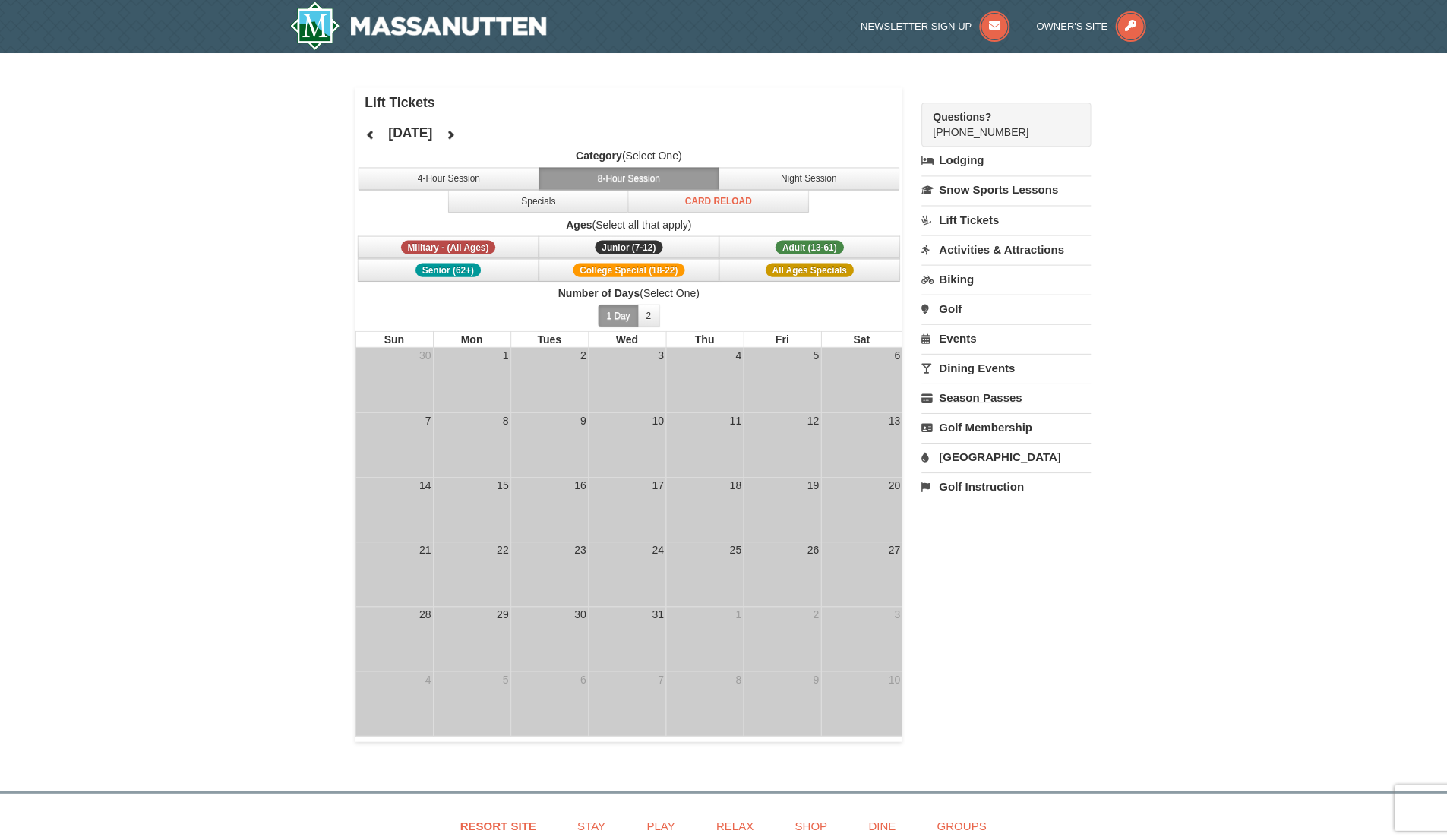
click at [1021, 401] on link "Season Passes" at bounding box center [1006, 397] width 170 height 28
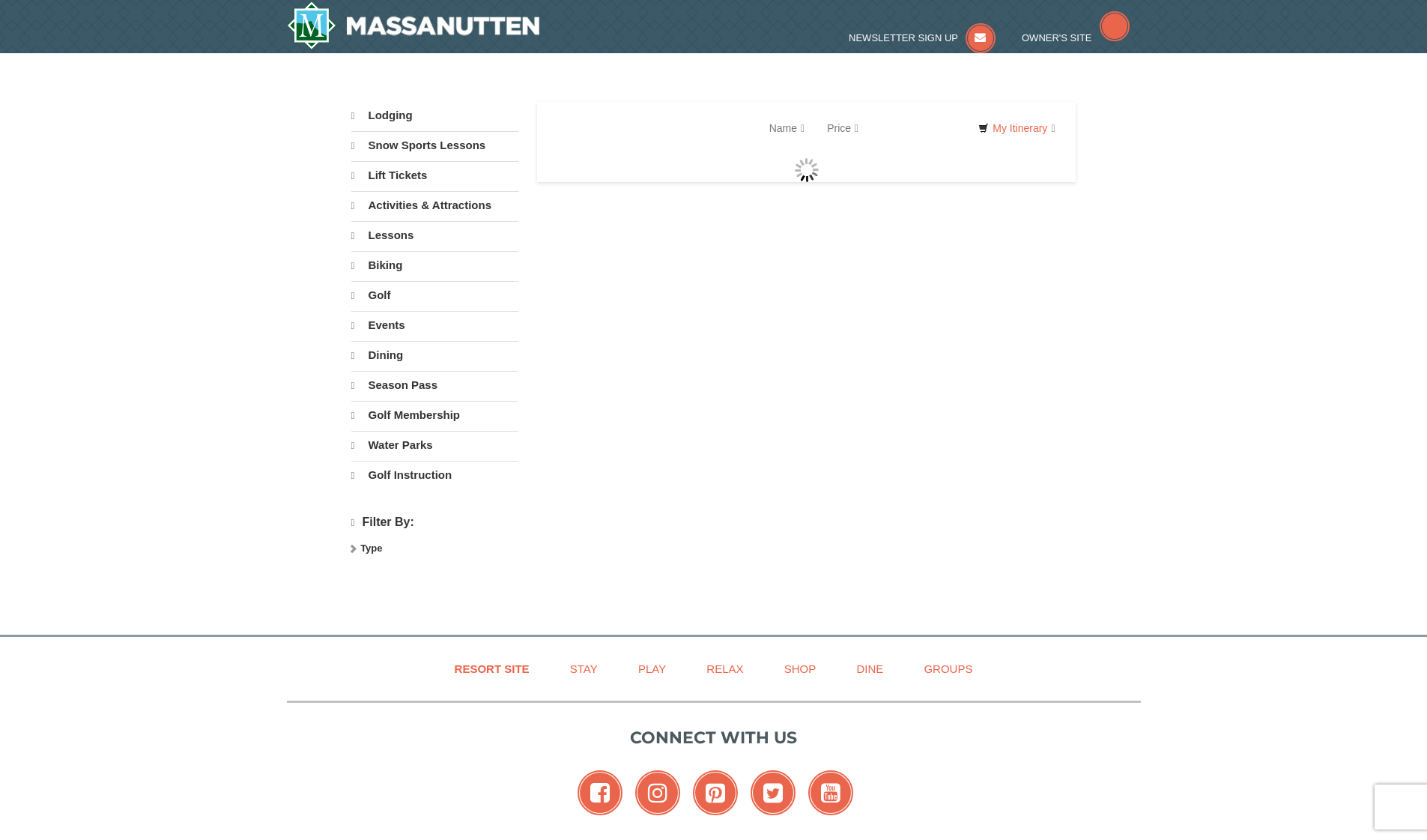
select select "9"
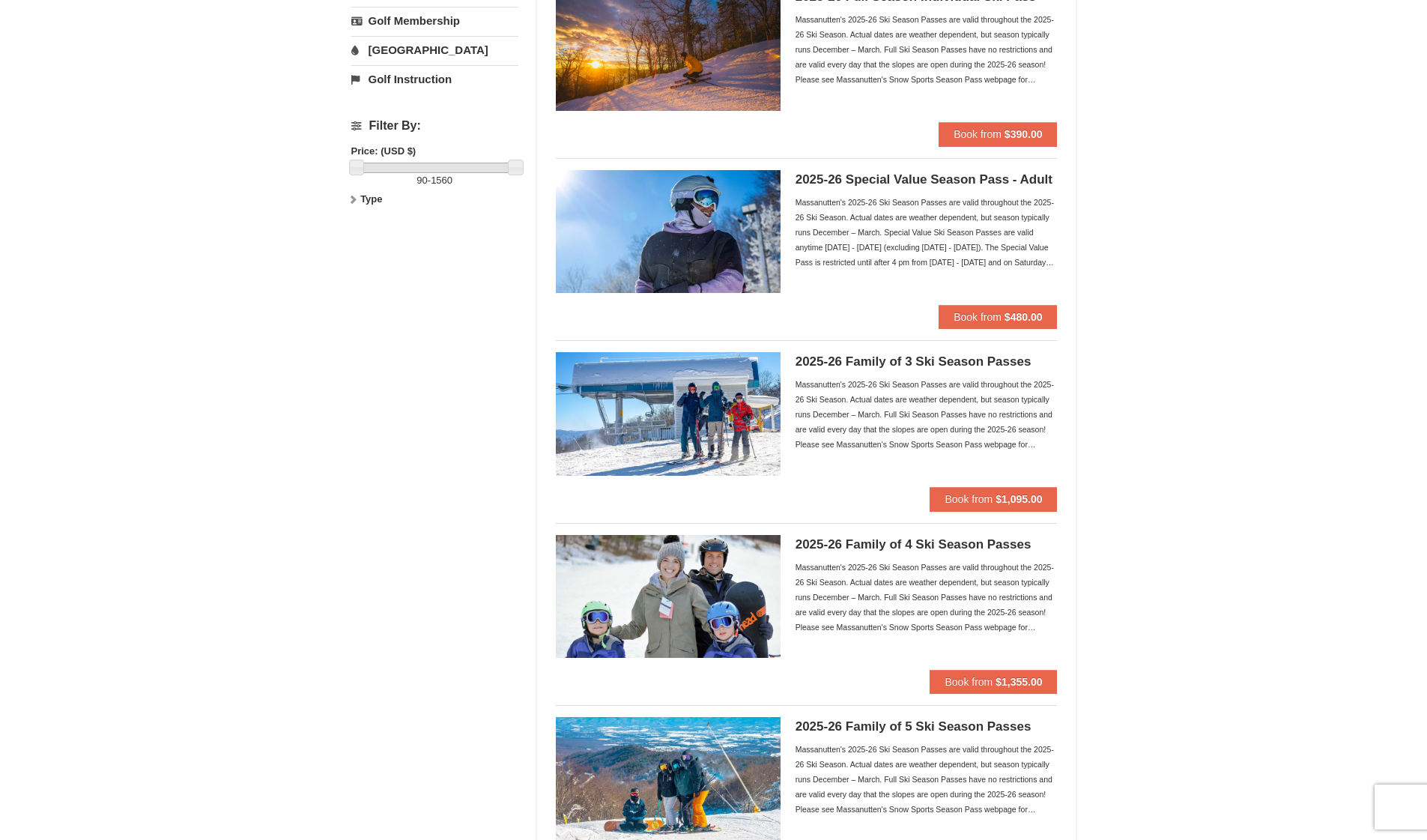
scroll to position [363, 0]
